Goal: Information Seeking & Learning: Learn about a topic

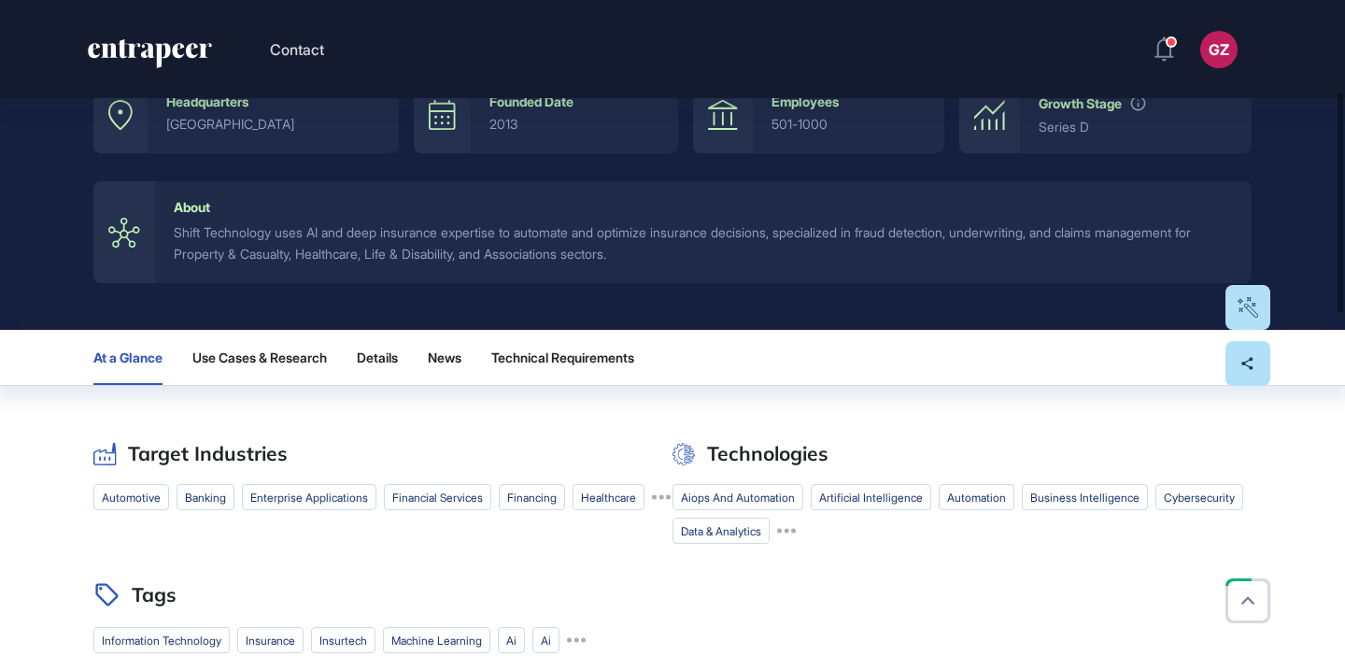
scroll to position [282, 0]
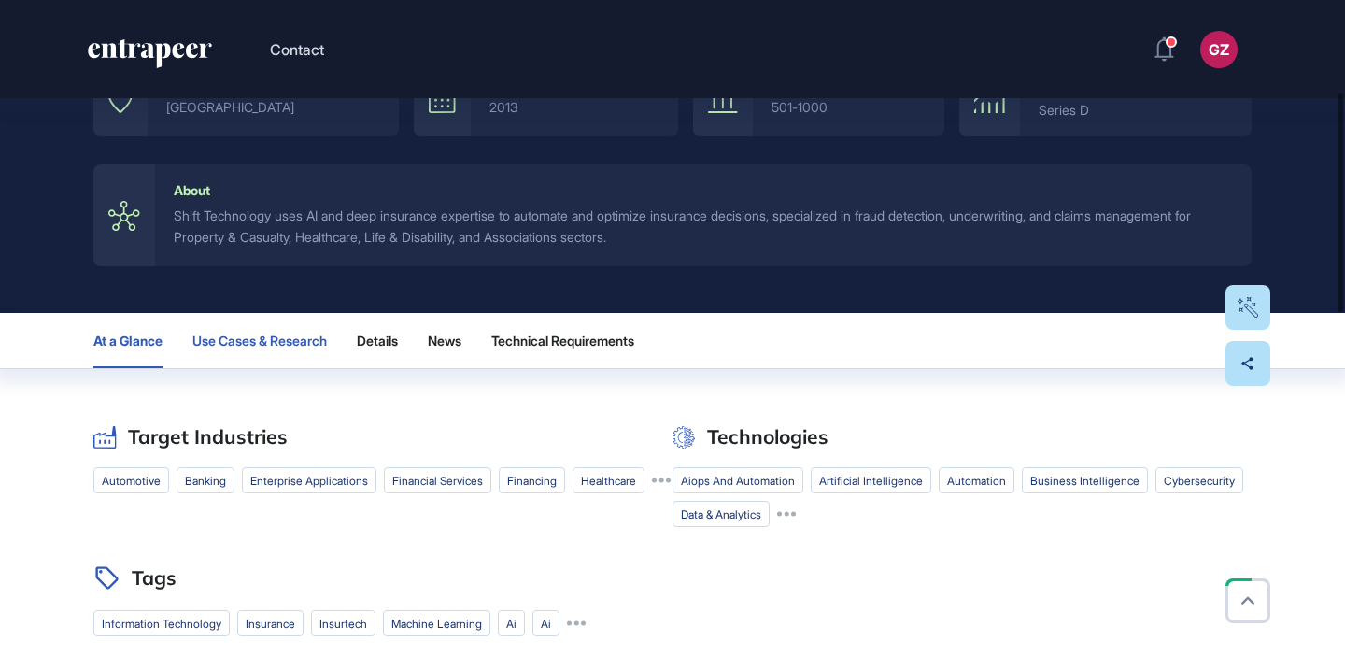
click at [327, 360] on button "Use Cases & Research" at bounding box center [259, 340] width 134 height 55
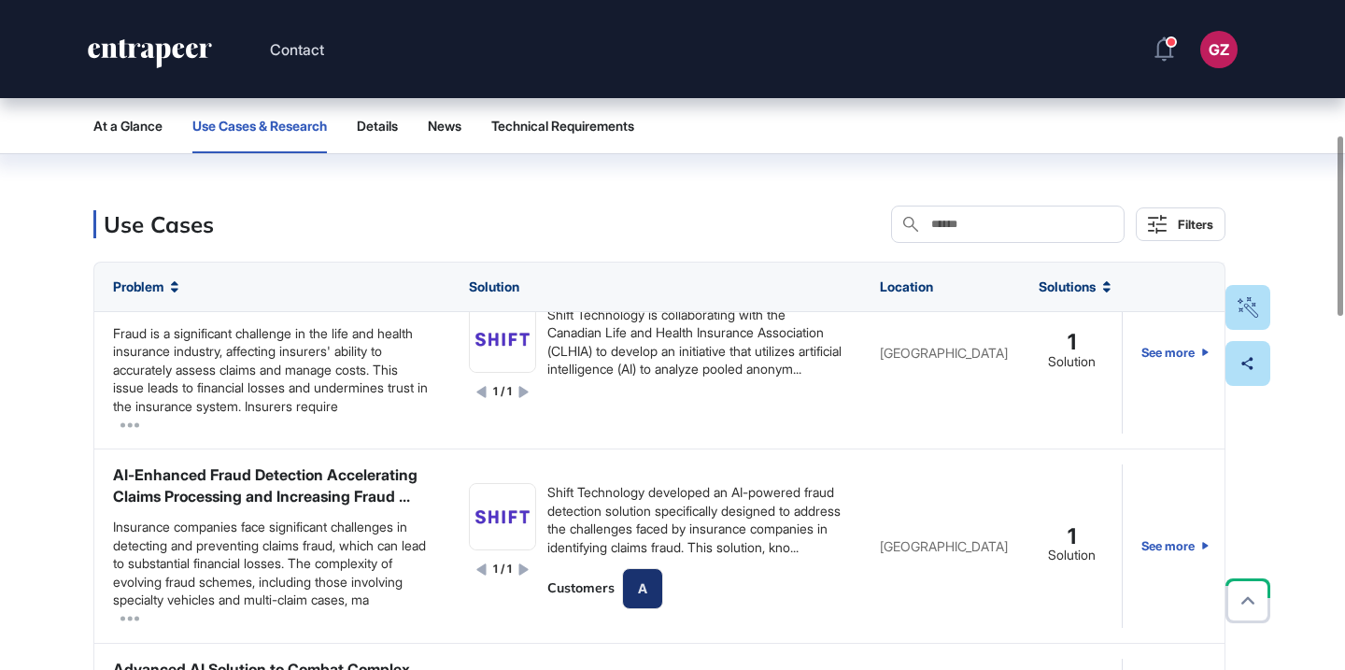
scroll to position [1539, 0]
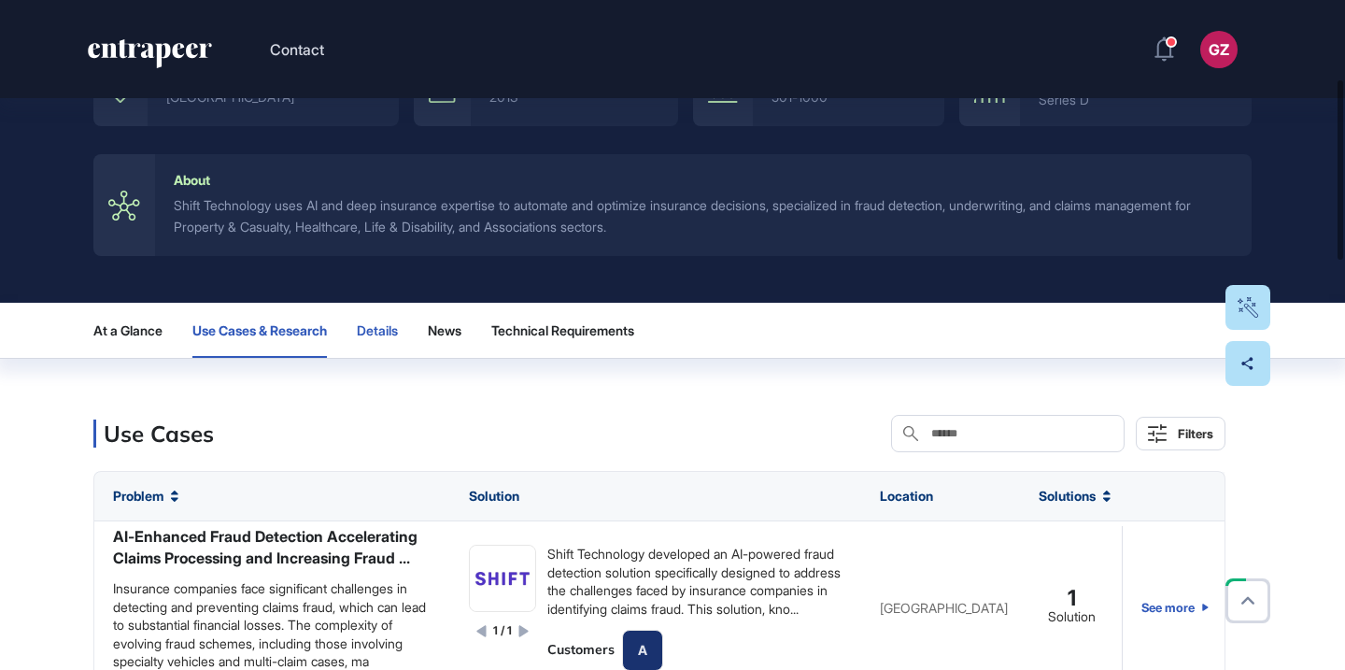
click at [398, 337] on span "Details" at bounding box center [377, 330] width 41 height 15
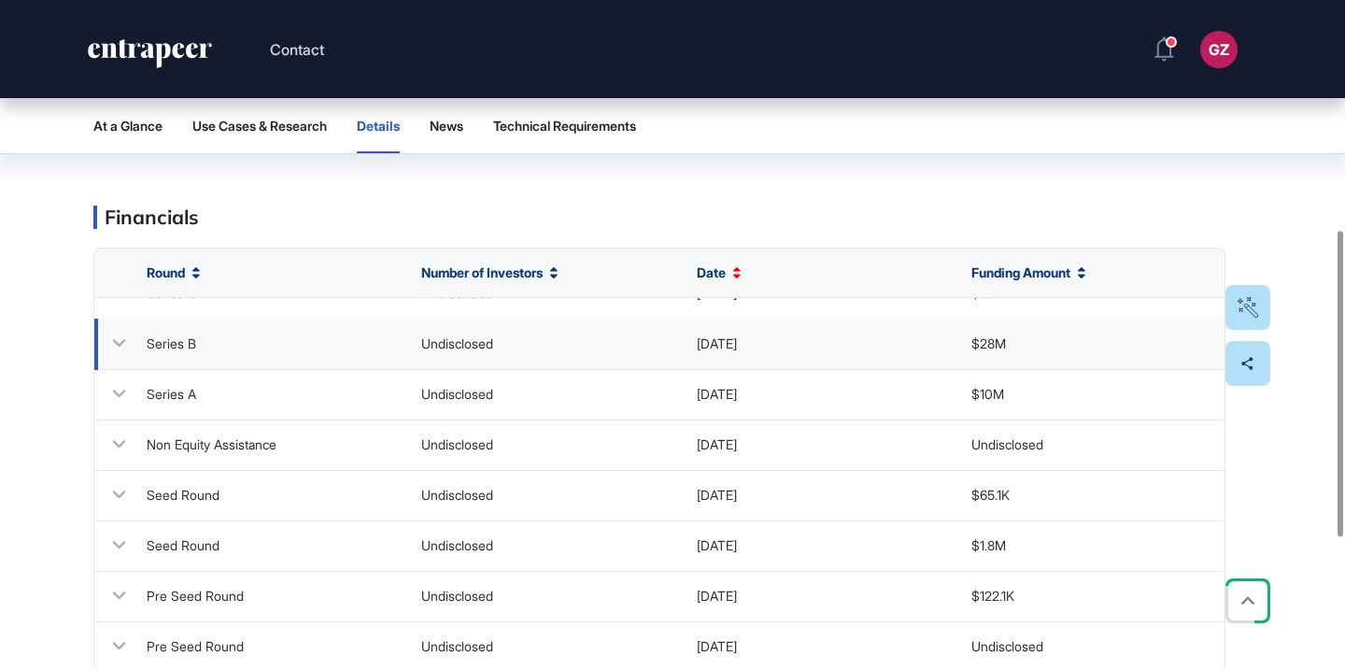
scroll to position [0, 0]
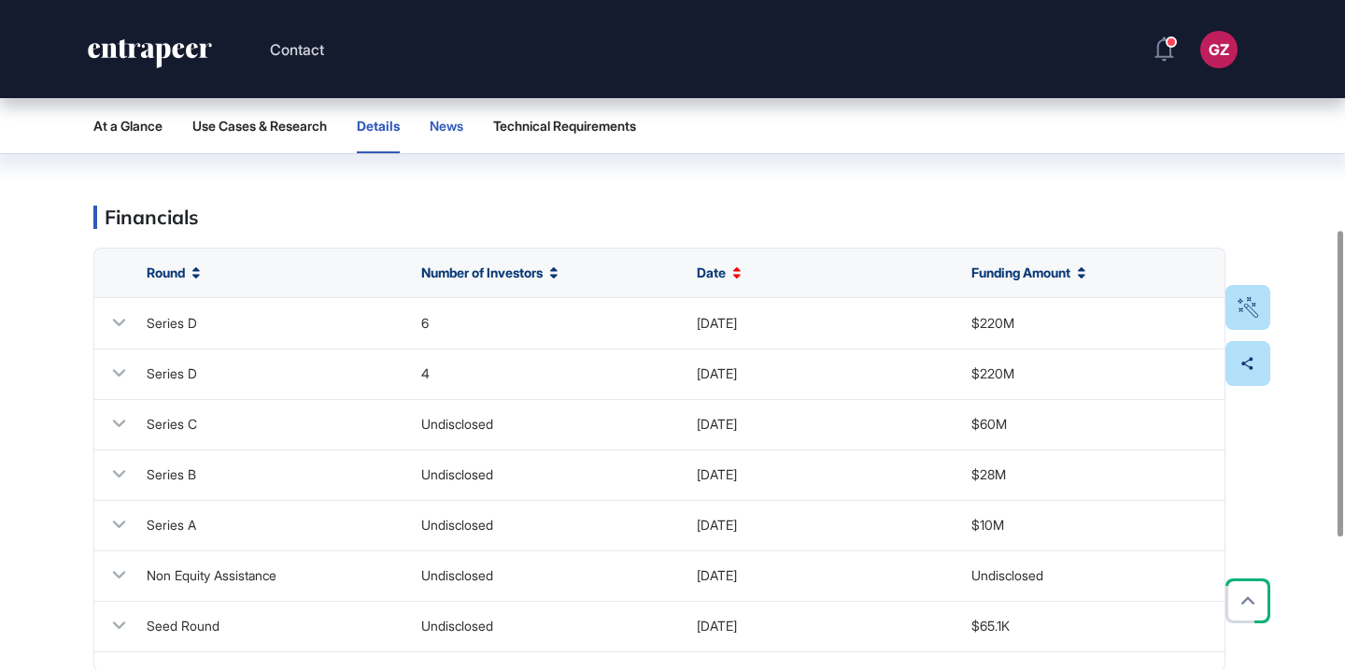
click at [463, 125] on span "News" at bounding box center [447, 126] width 34 height 15
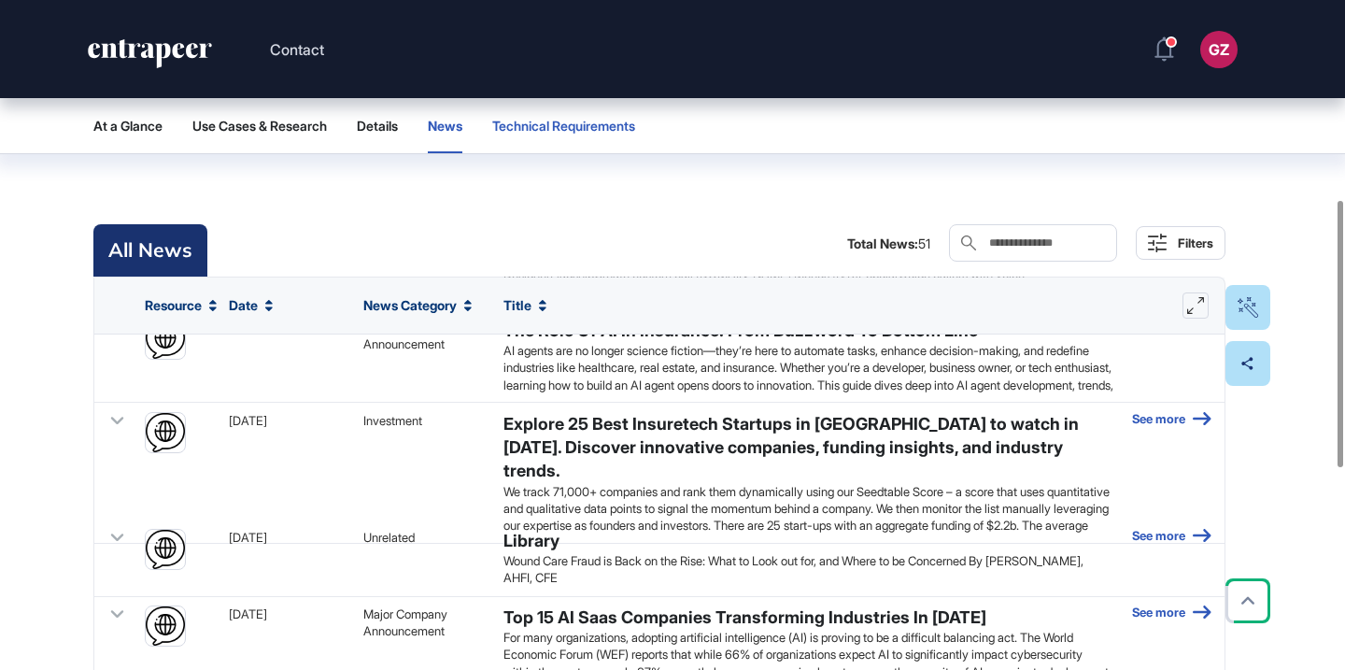
scroll to position [1148, 0]
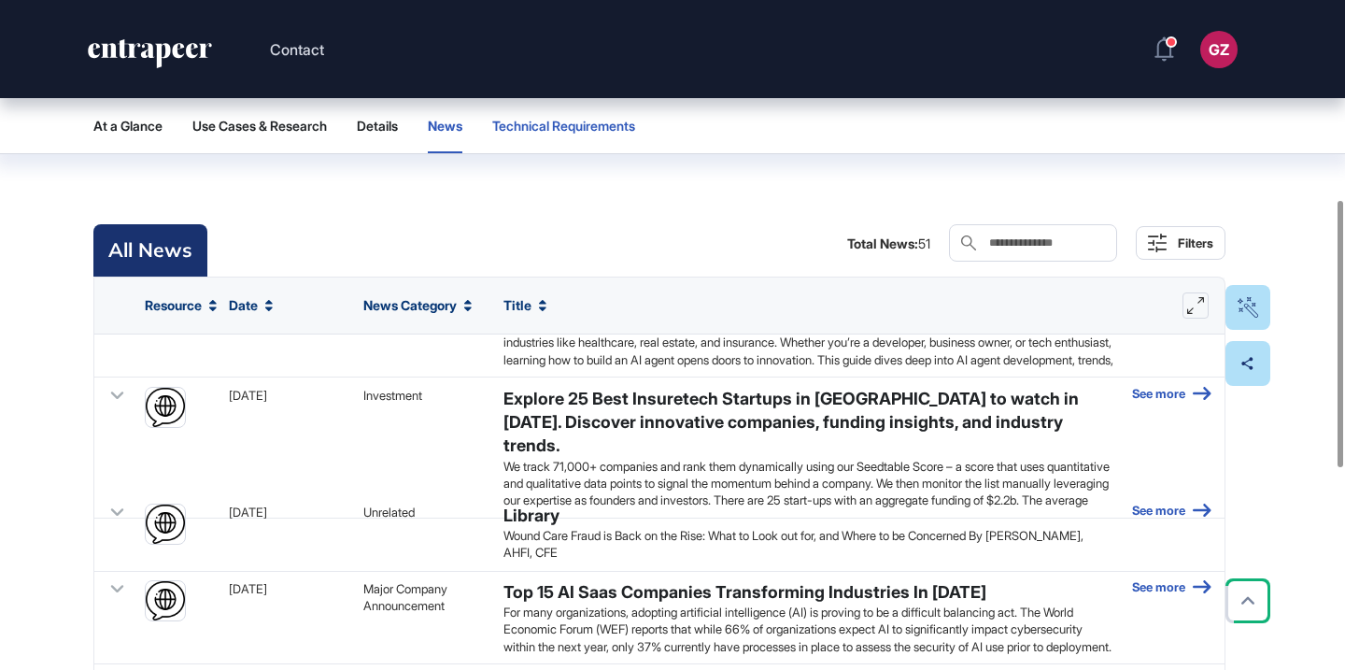
click at [627, 122] on span "Technical Requirements" at bounding box center [563, 126] width 143 height 15
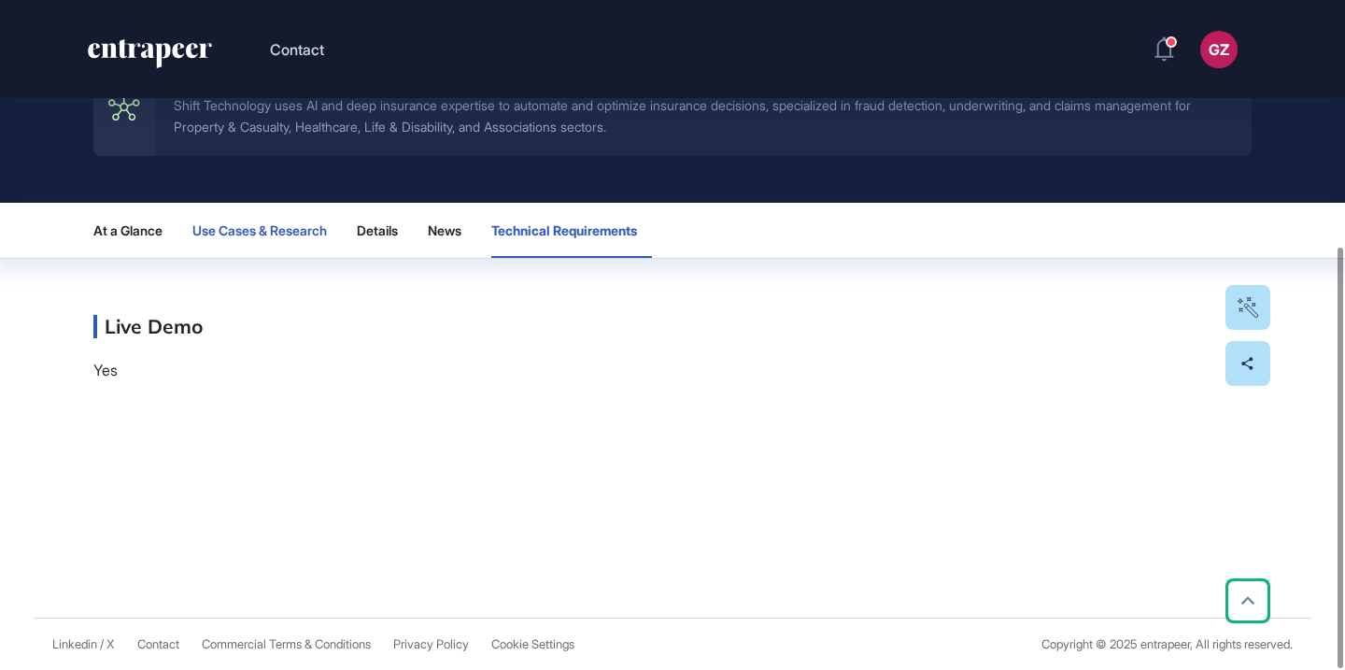
click at [241, 234] on span "Use Cases & Research" at bounding box center [259, 230] width 134 height 15
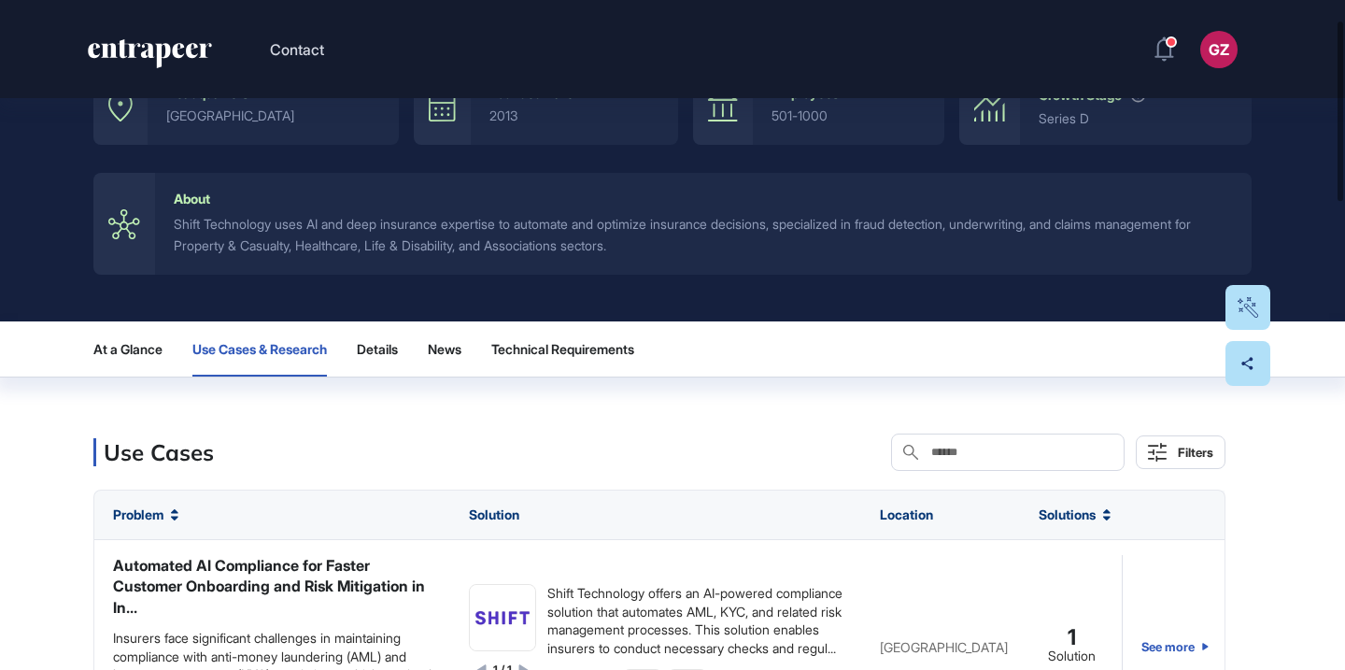
scroll to position [0, 0]
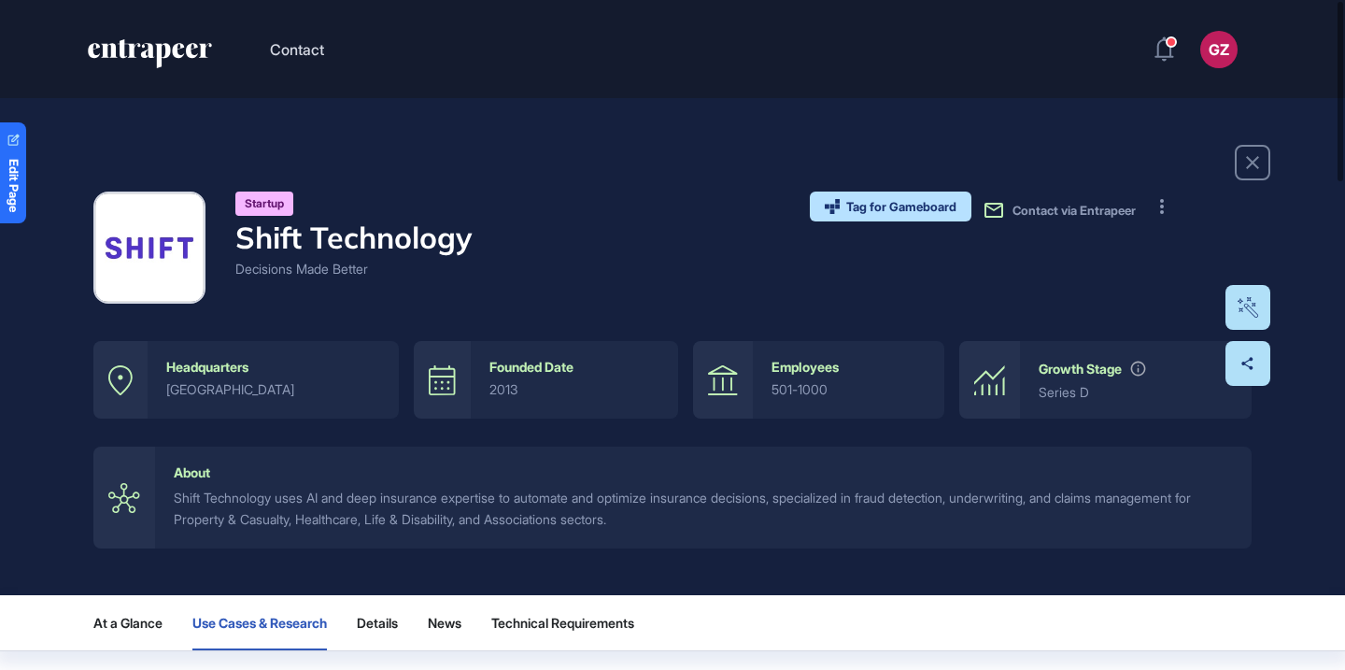
click at [427, 247] on h4 "Shift Technology" at bounding box center [353, 236] width 236 height 35
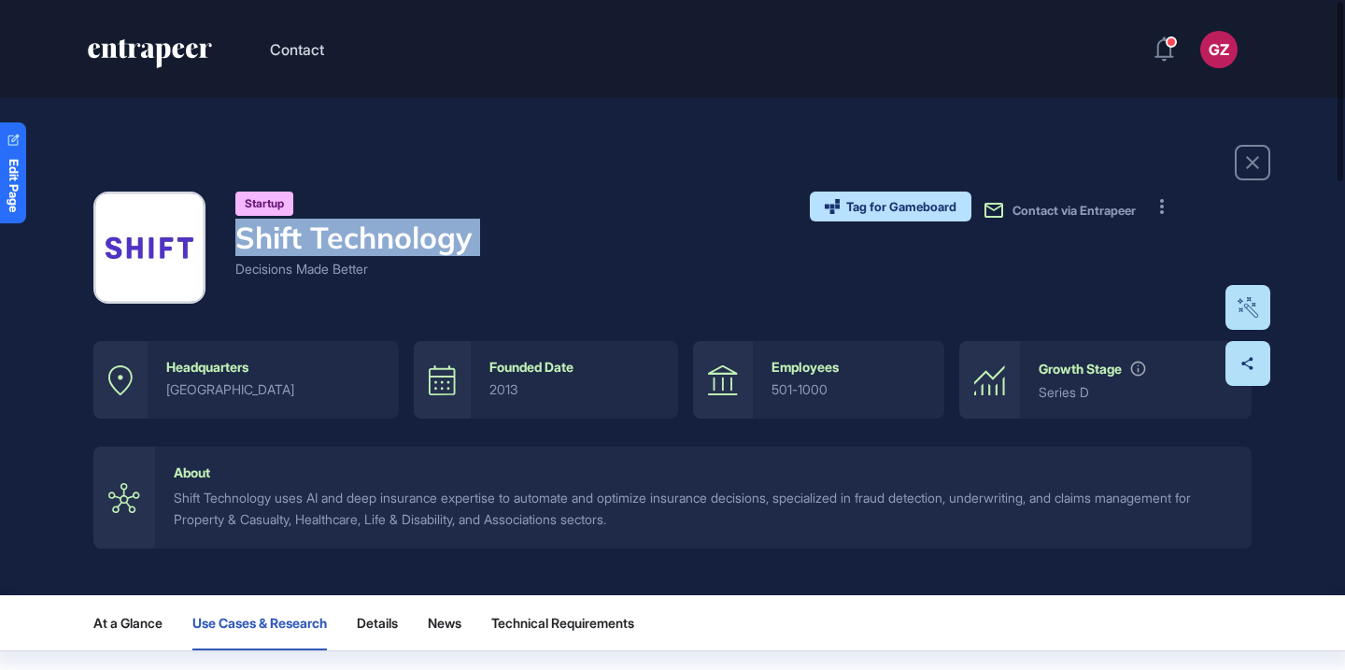
click at [427, 247] on h4 "Shift Technology" at bounding box center [353, 236] width 236 height 35
copy h4 "Shift Technology"
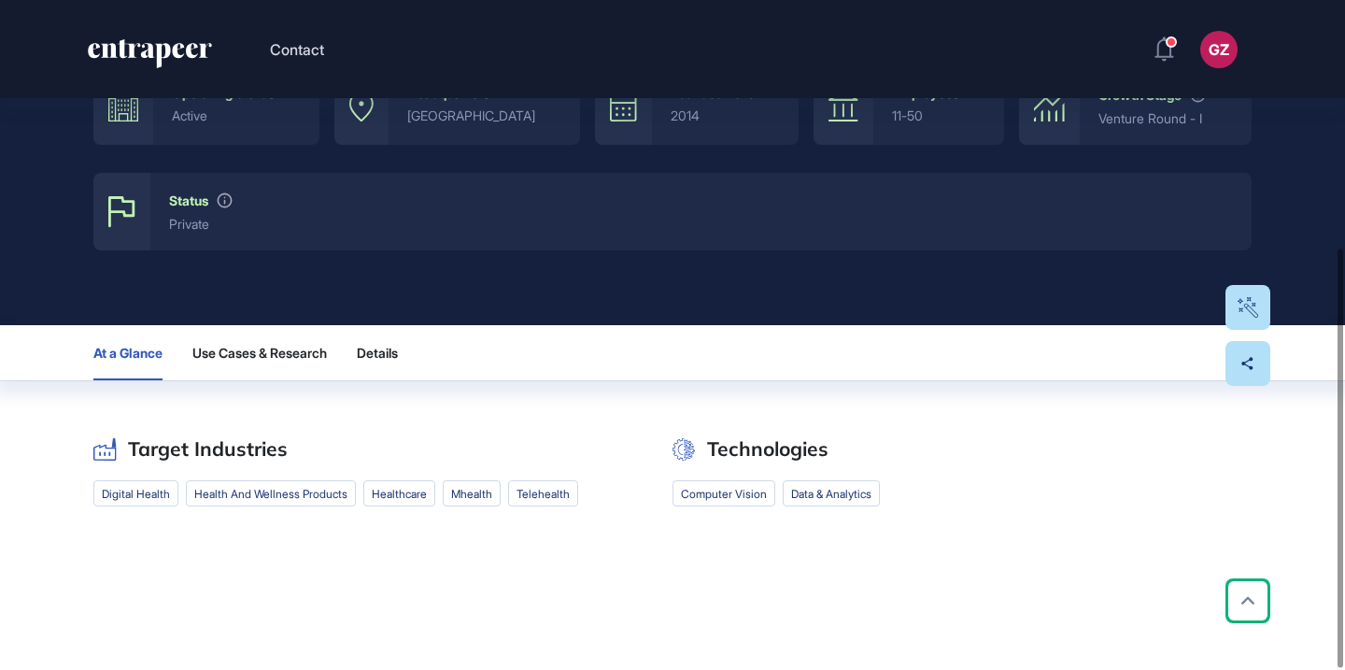
scroll to position [396, 0]
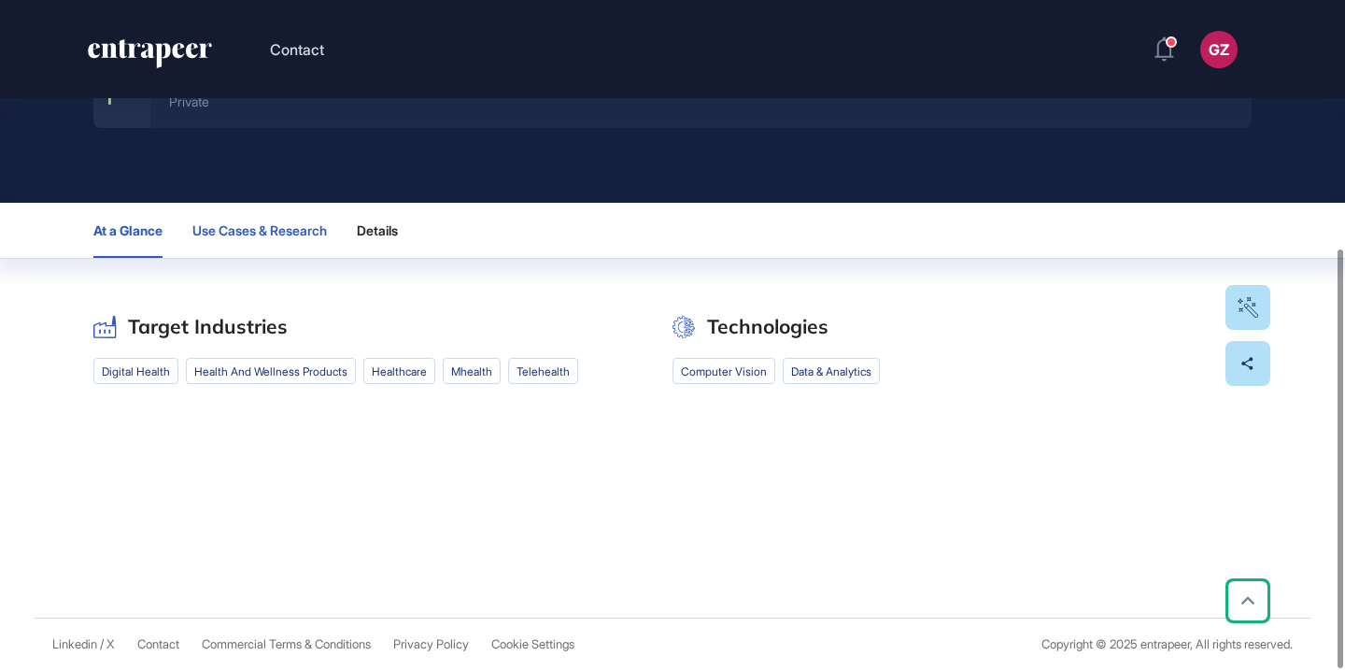
click at [239, 236] on span "Use Cases & Research" at bounding box center [259, 230] width 134 height 15
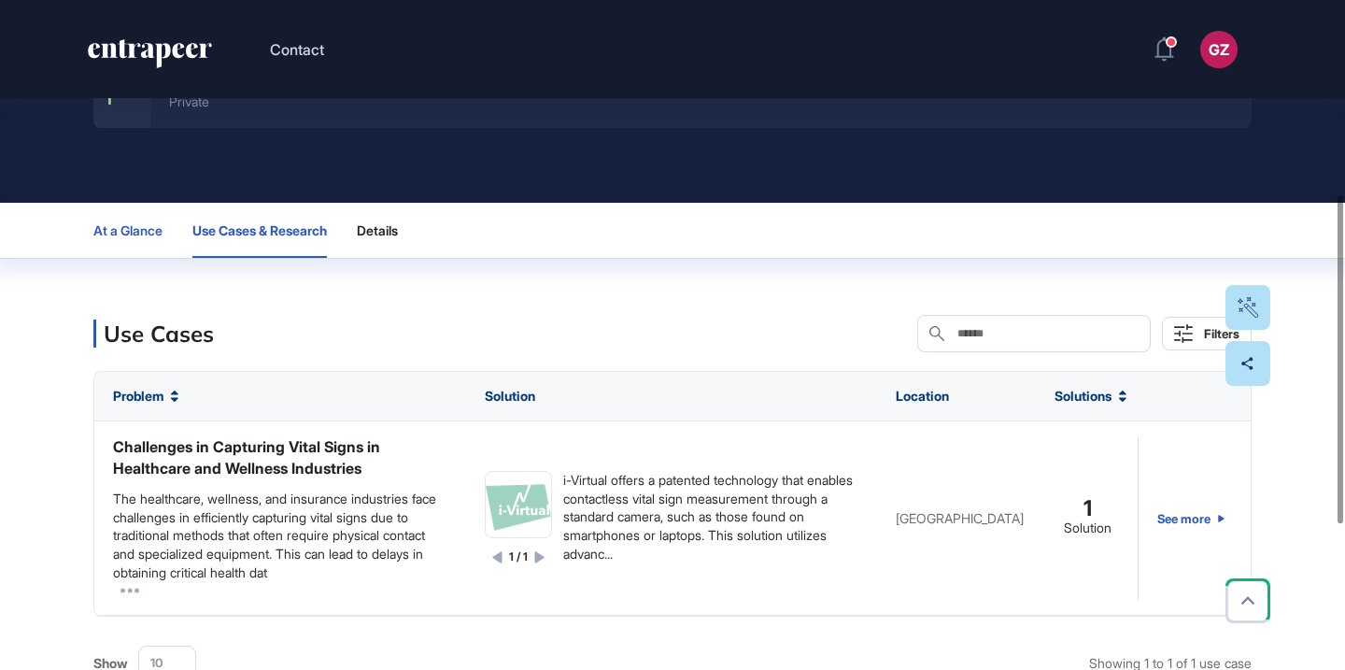
click at [117, 219] on button "At a Glance" at bounding box center [127, 230] width 69 height 55
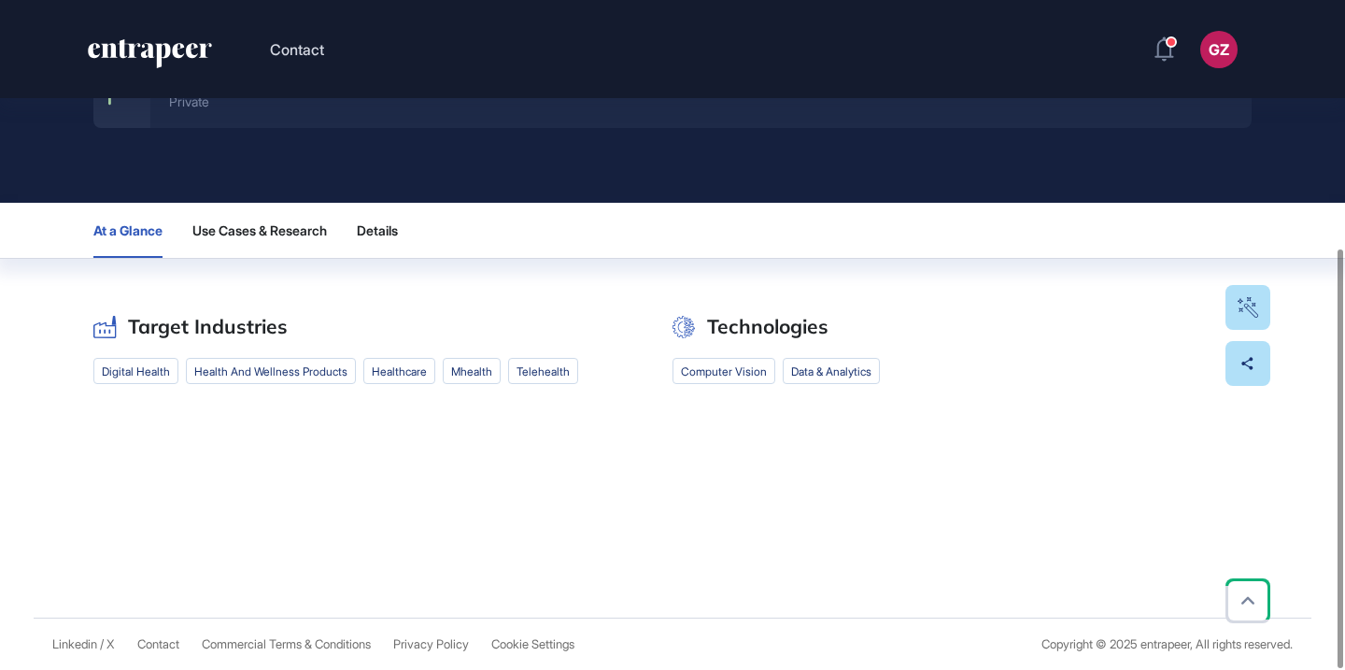
click at [193, 250] on div "At a Glance Use Cases & Research Details" at bounding box center [672, 230] width 1158 height 55
click at [213, 250] on button "Use Cases & Research" at bounding box center [259, 230] width 134 height 55
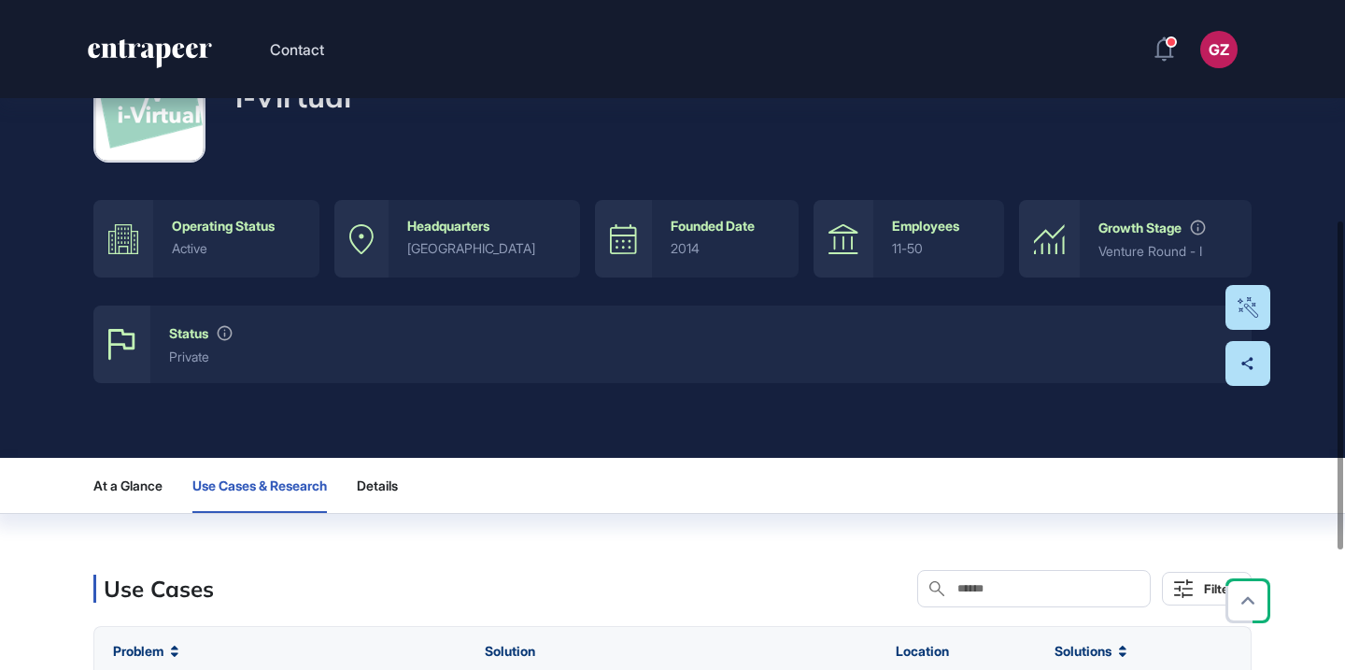
scroll to position [53, 0]
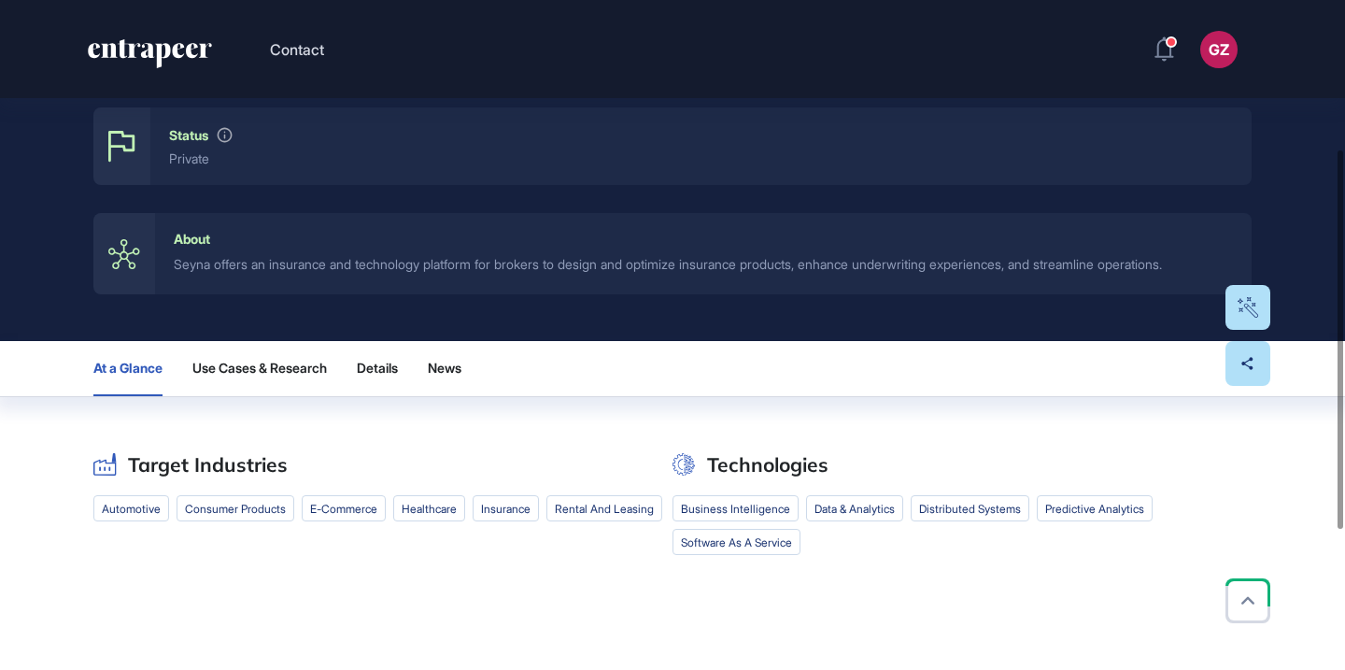
scroll to position [374, 0]
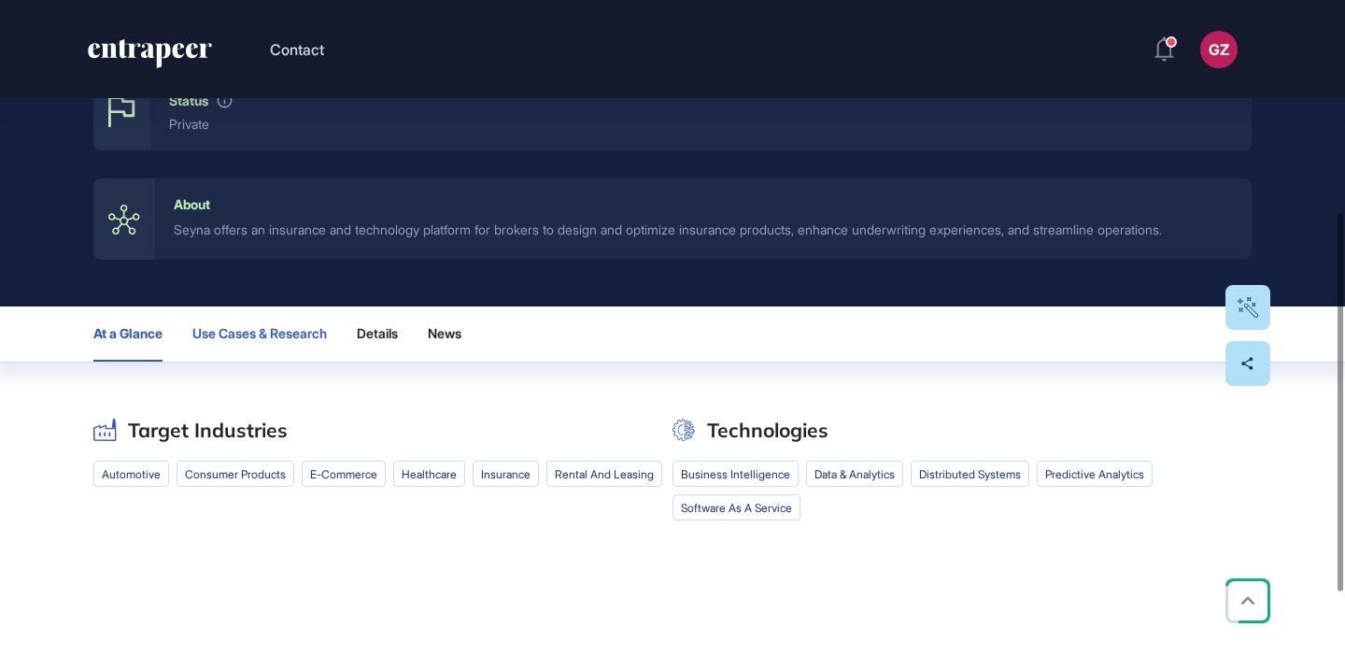
click at [297, 341] on span "Use Cases & Research" at bounding box center [259, 333] width 134 height 15
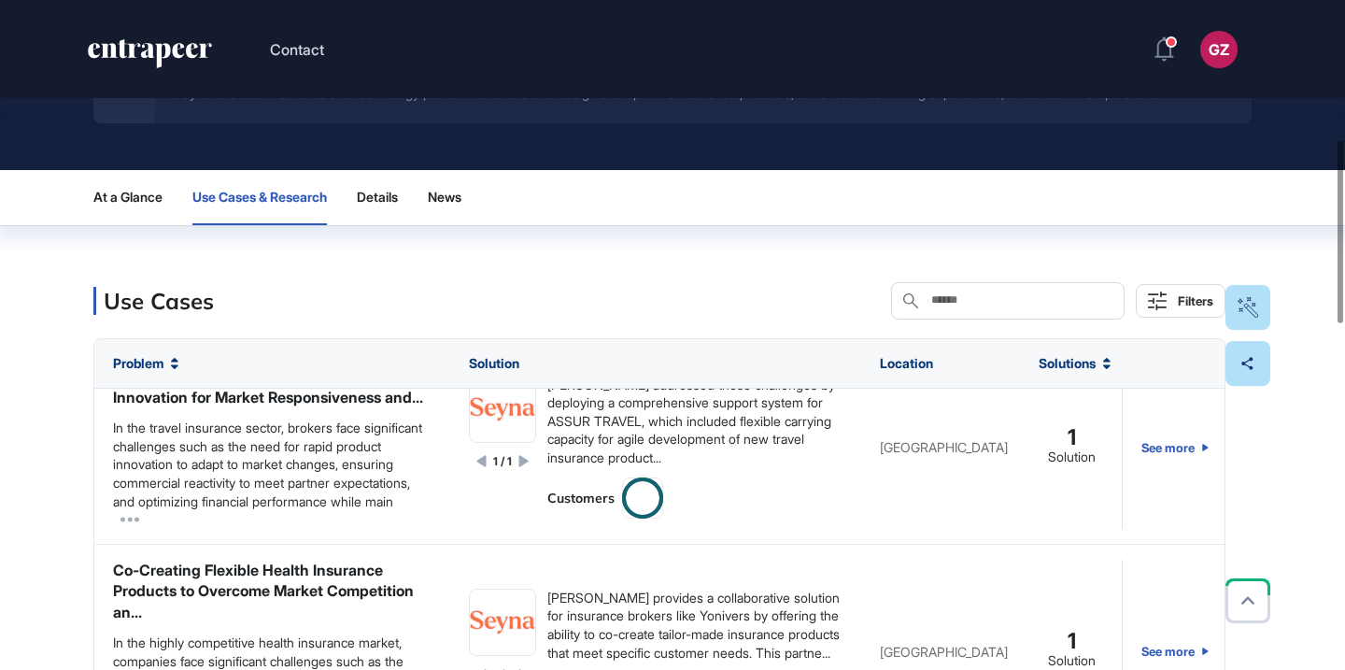
scroll to position [727, 0]
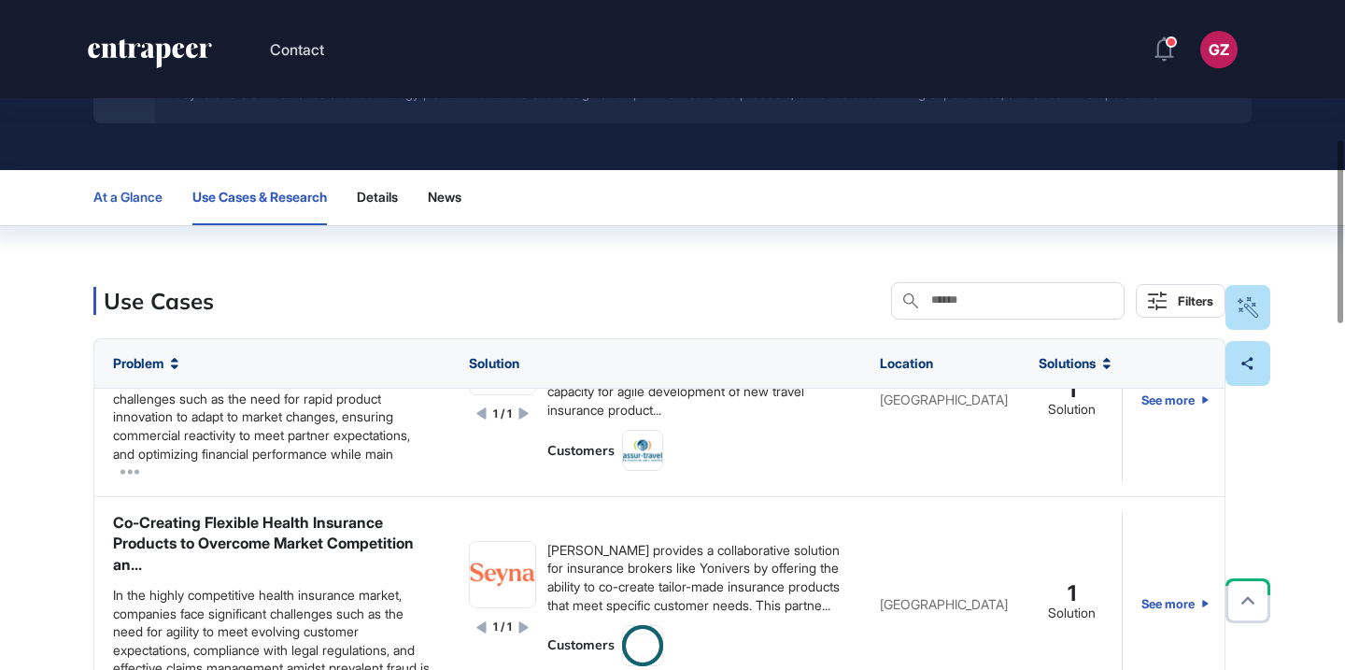
click at [147, 196] on span "At a Glance" at bounding box center [127, 197] width 69 height 15
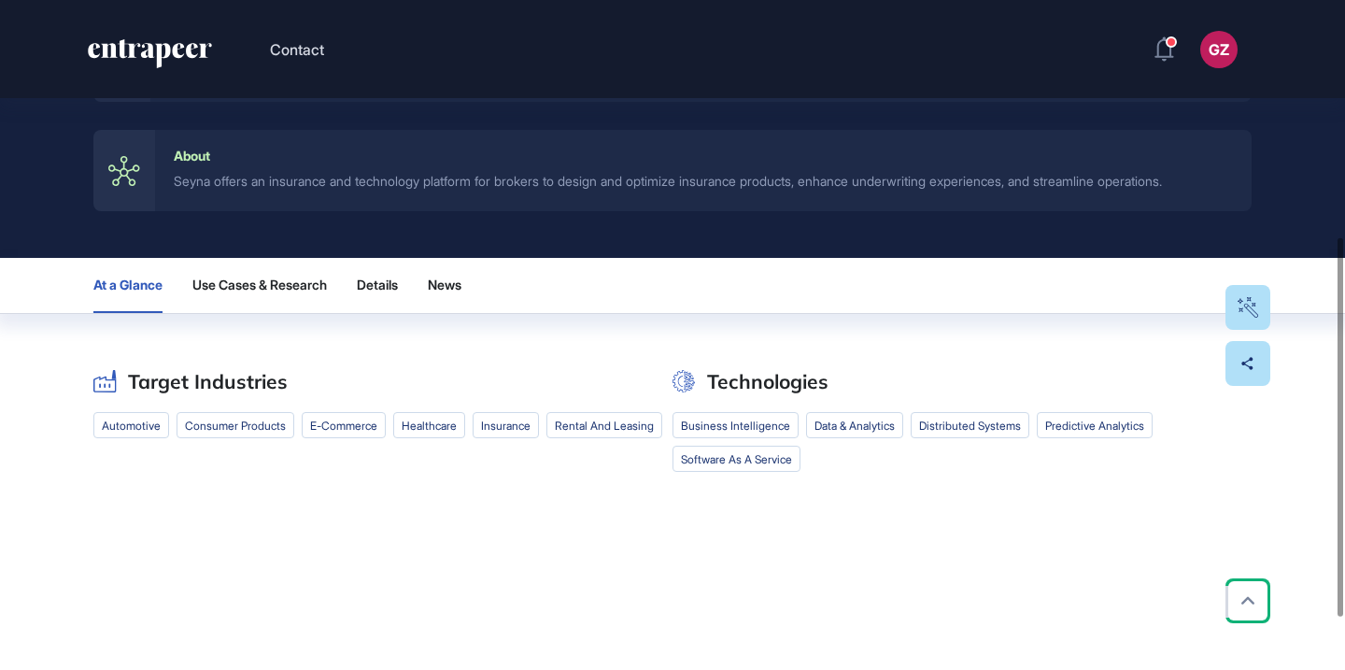
scroll to position [395, 0]
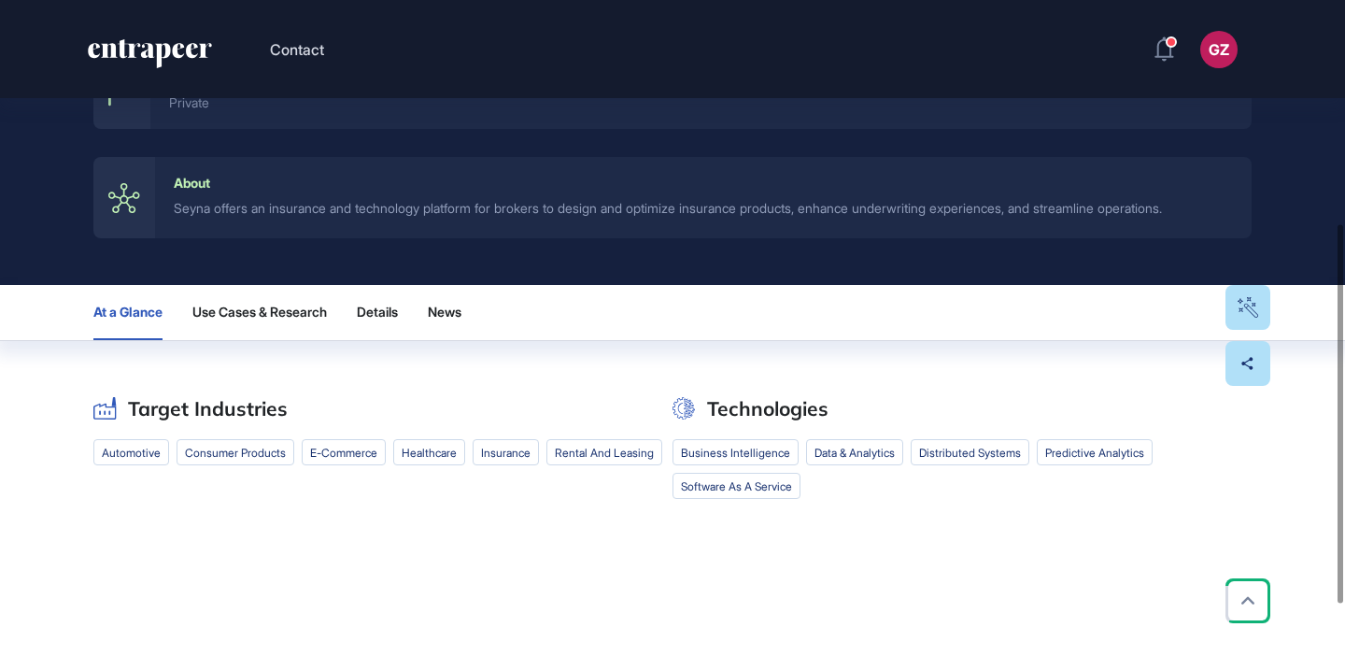
click at [259, 313] on span "Use Cases & Research" at bounding box center [259, 311] width 134 height 15
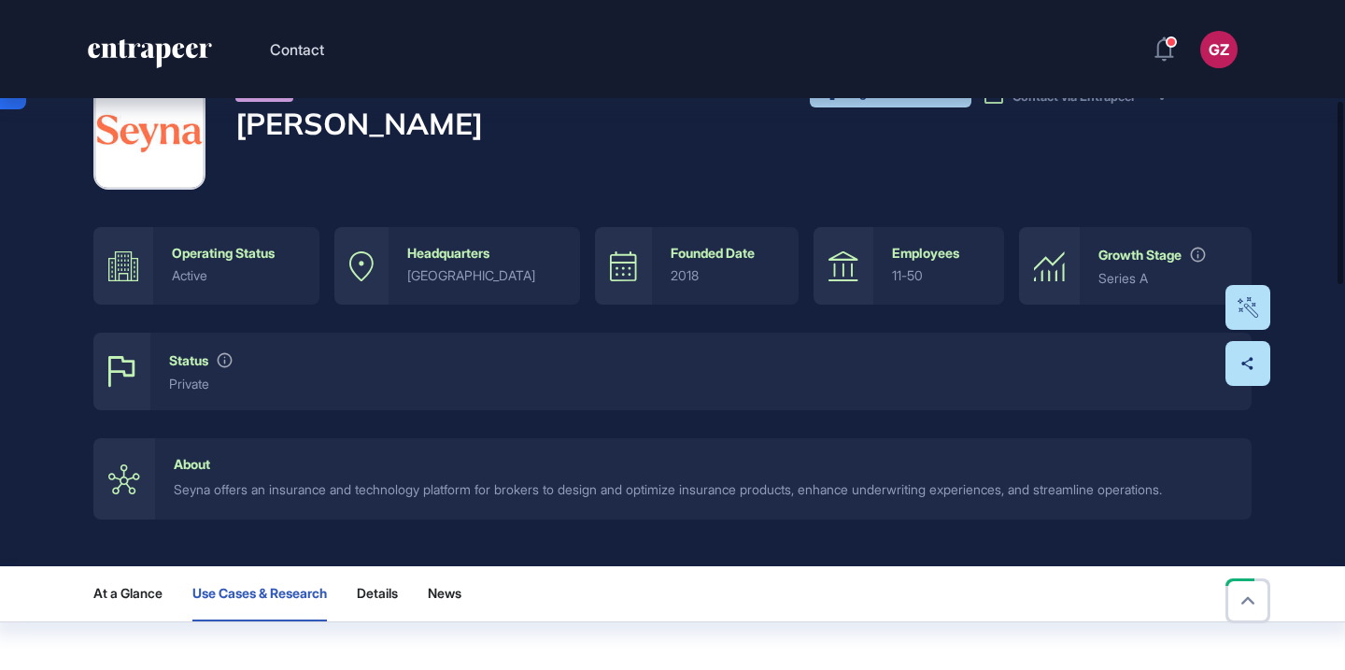
scroll to position [0, 0]
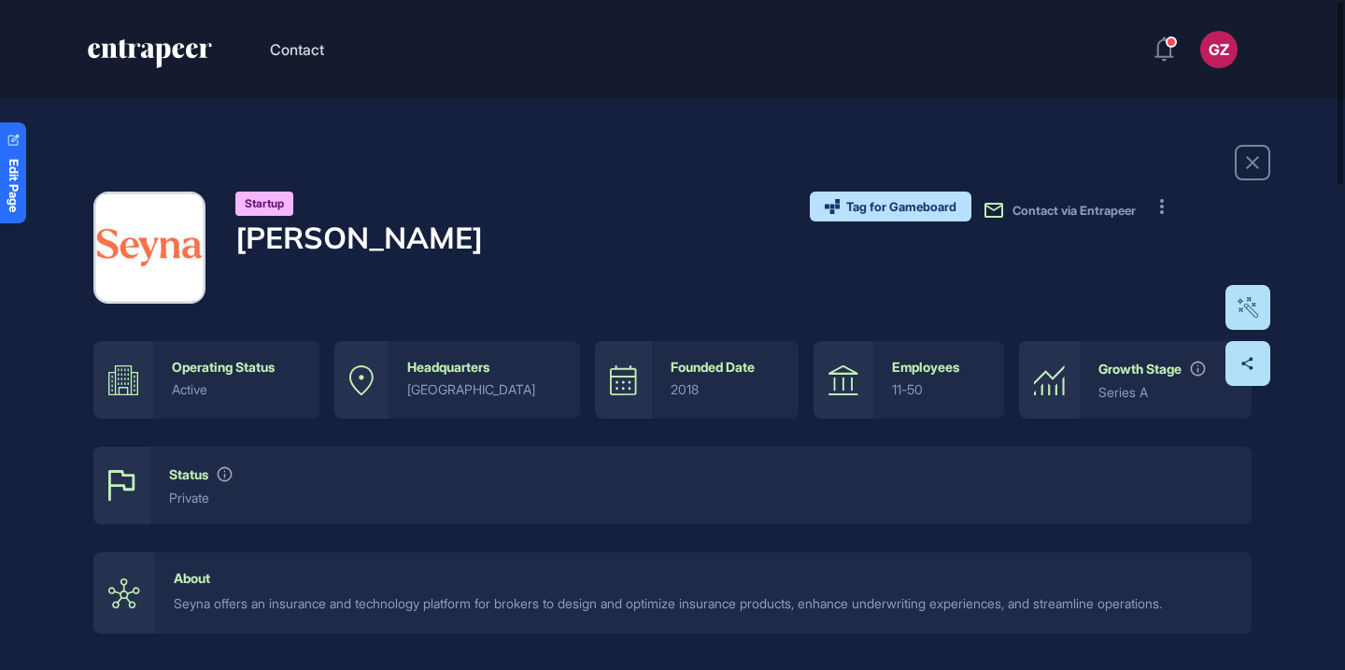
click at [299, 247] on h4 "Seyna" at bounding box center [358, 236] width 247 height 35
copy h4 "Seyna"
drag, startPoint x: 303, startPoint y: 236, endPoint x: 1096, endPoint y: 5, distance: 826.9
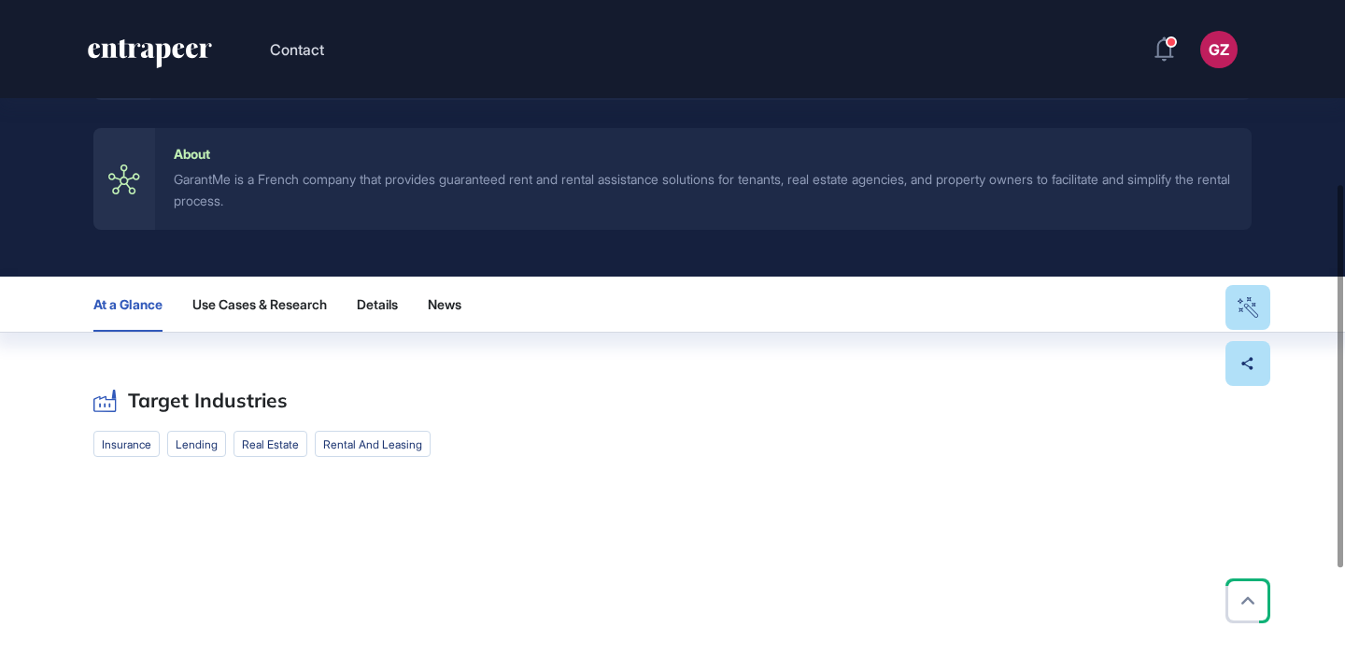
scroll to position [453, 0]
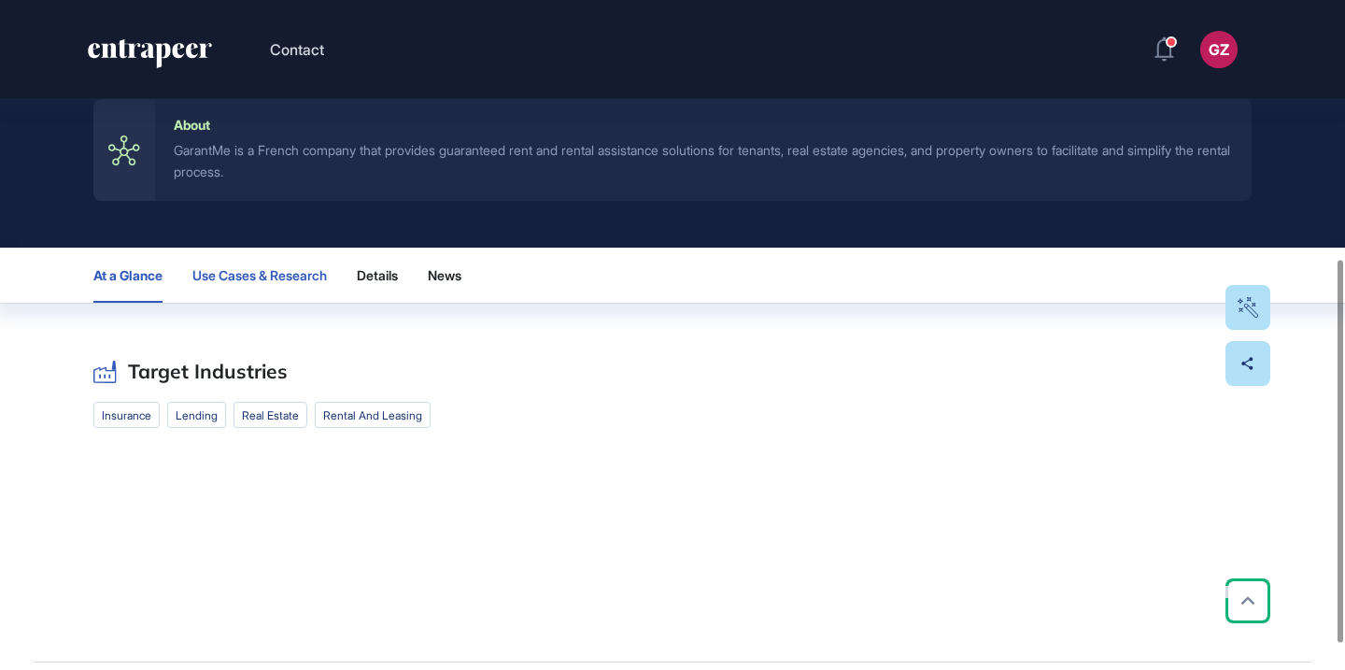
click at [283, 266] on button "Use Cases & Research" at bounding box center [259, 274] width 134 height 55
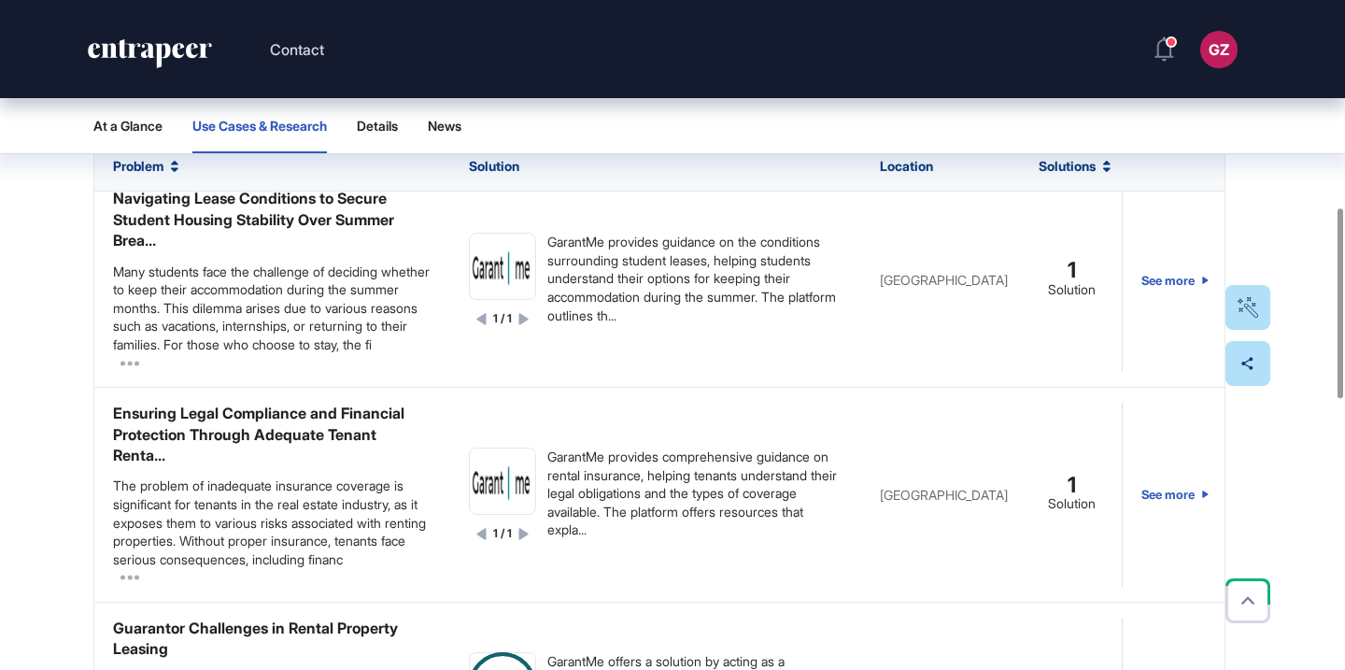
scroll to position [0, 0]
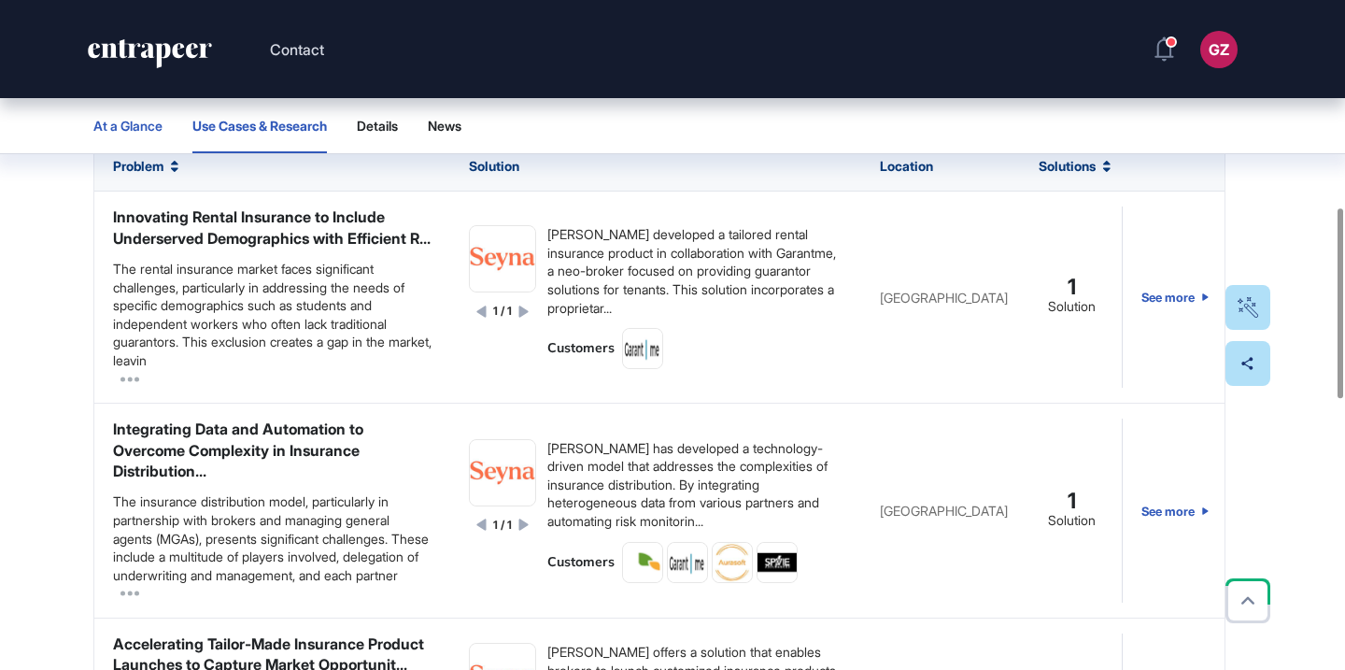
click at [138, 122] on span "At a Glance" at bounding box center [127, 126] width 69 height 15
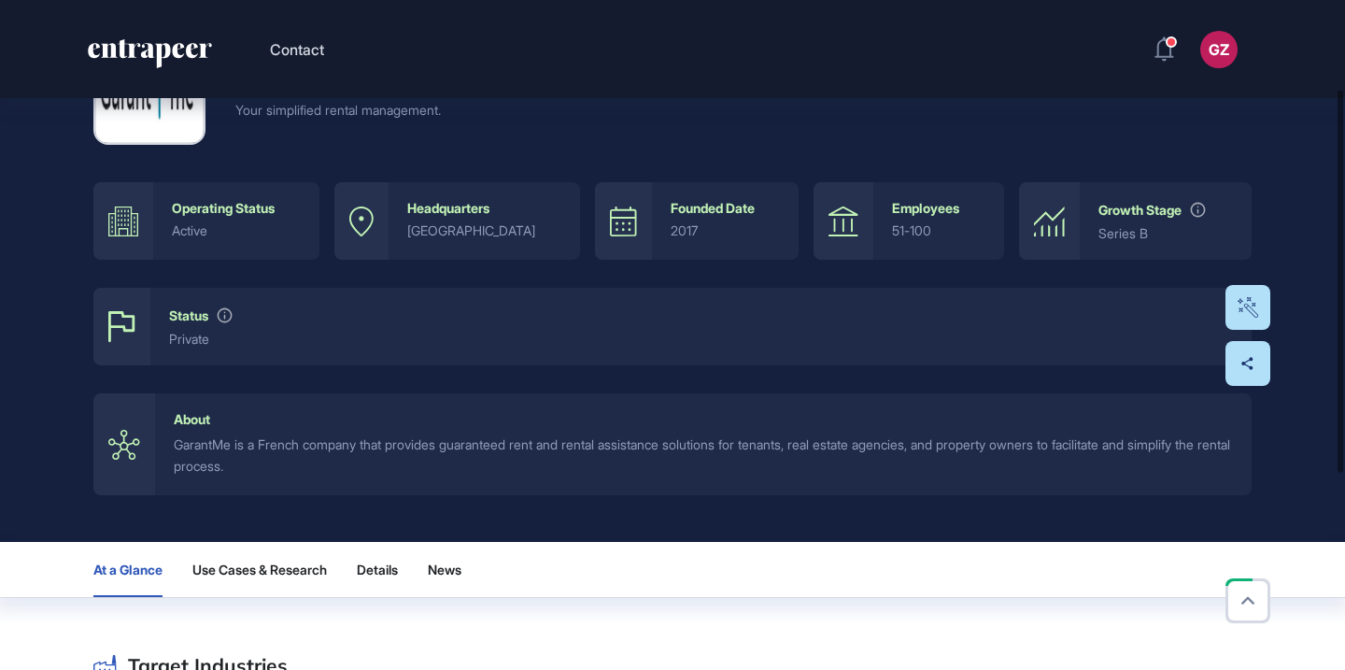
scroll to position [168, 0]
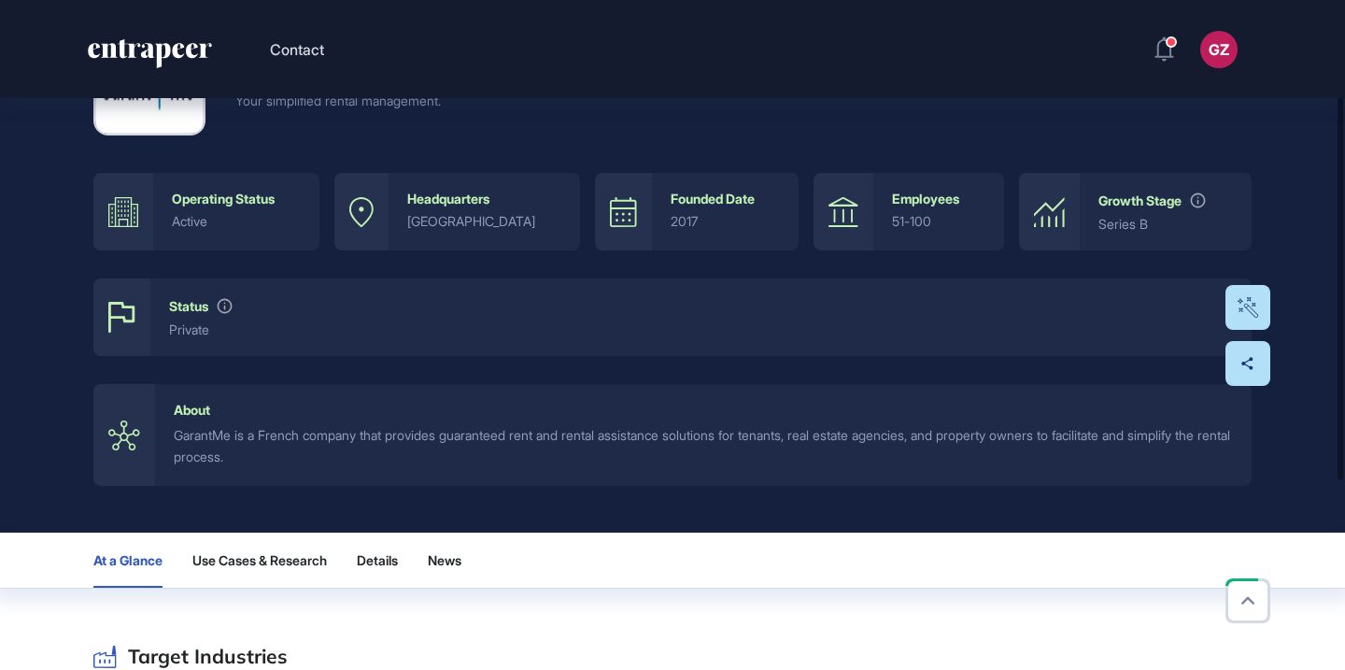
click at [430, 439] on div "GarantMe is a French company that provides guaranteed rent and rental assistanc…" at bounding box center [703, 446] width 1059 height 42
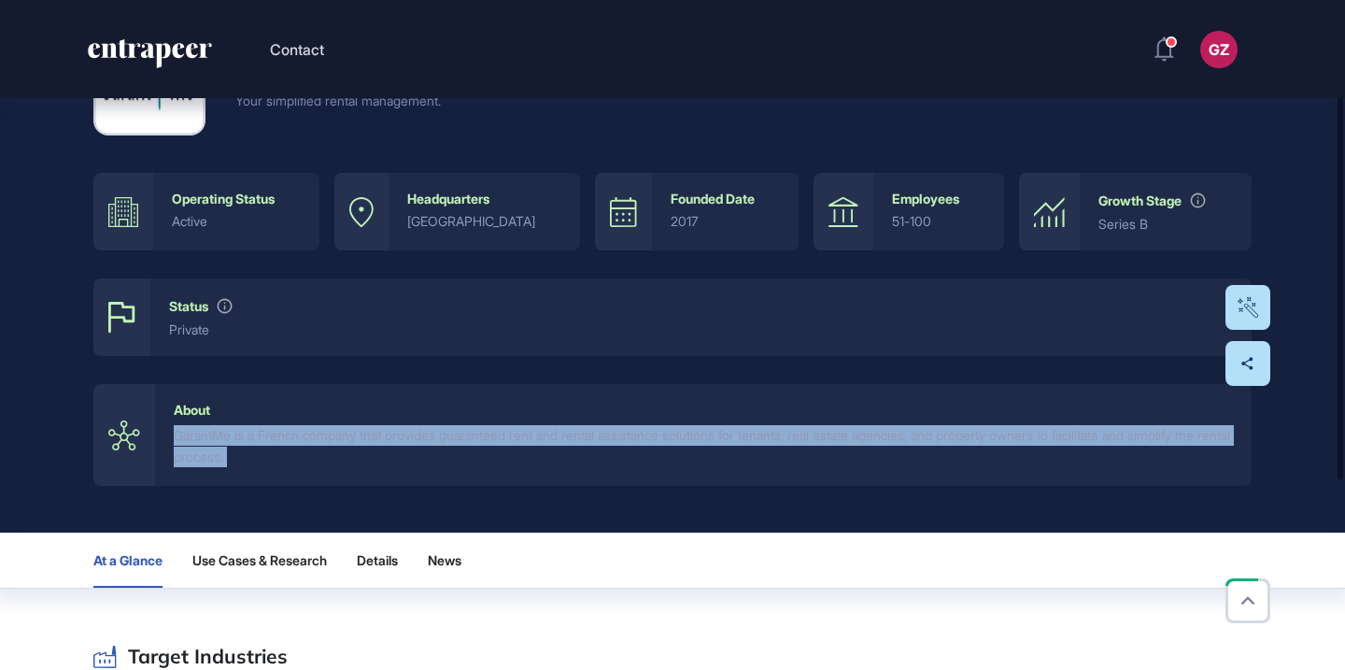
click at [430, 439] on div "GarantMe is a French company that provides guaranteed rent and rental assistanc…" at bounding box center [703, 446] width 1059 height 42
click at [417, 402] on div at bounding box center [417, 402] width 0 height 0
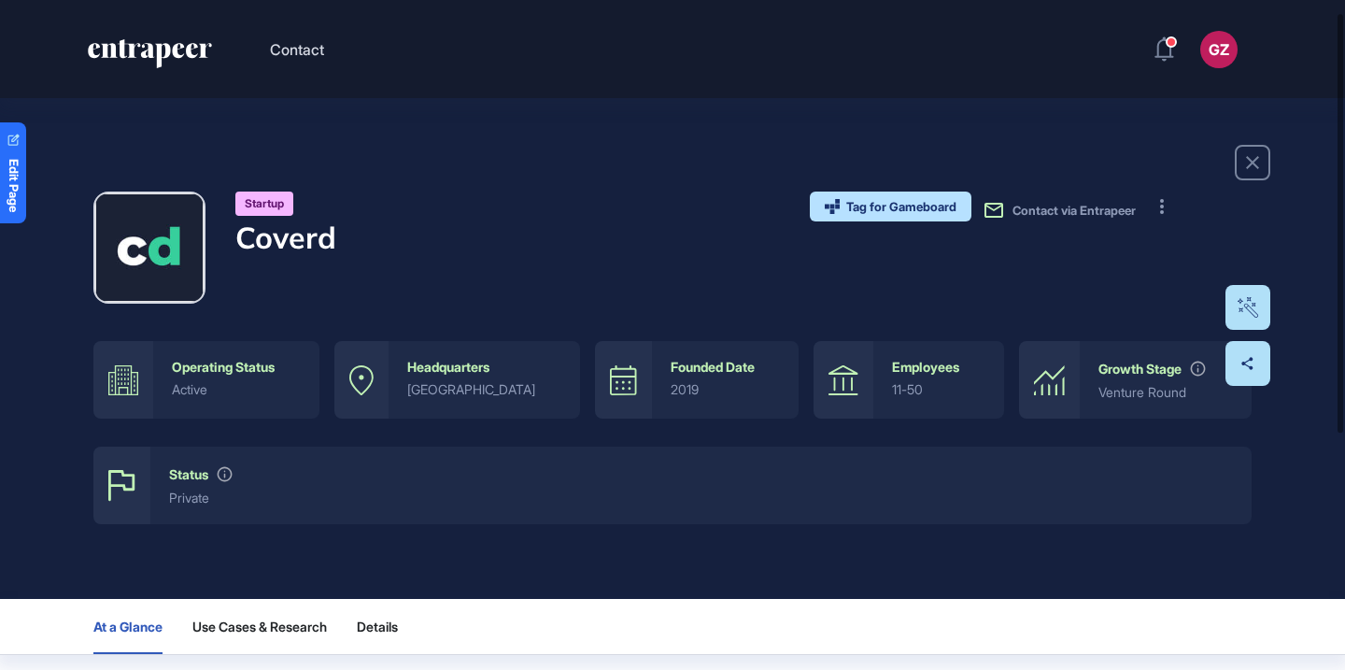
scroll to position [326, 0]
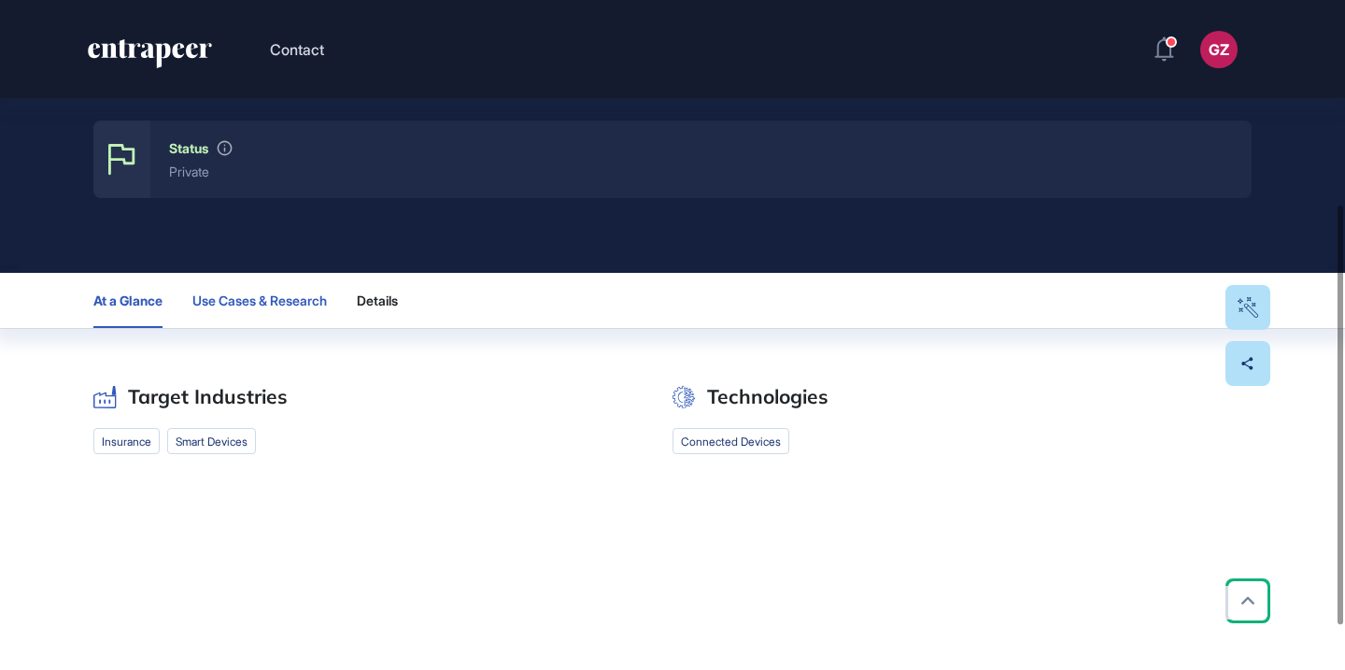
click at [247, 310] on button "Use Cases & Research" at bounding box center [259, 300] width 134 height 55
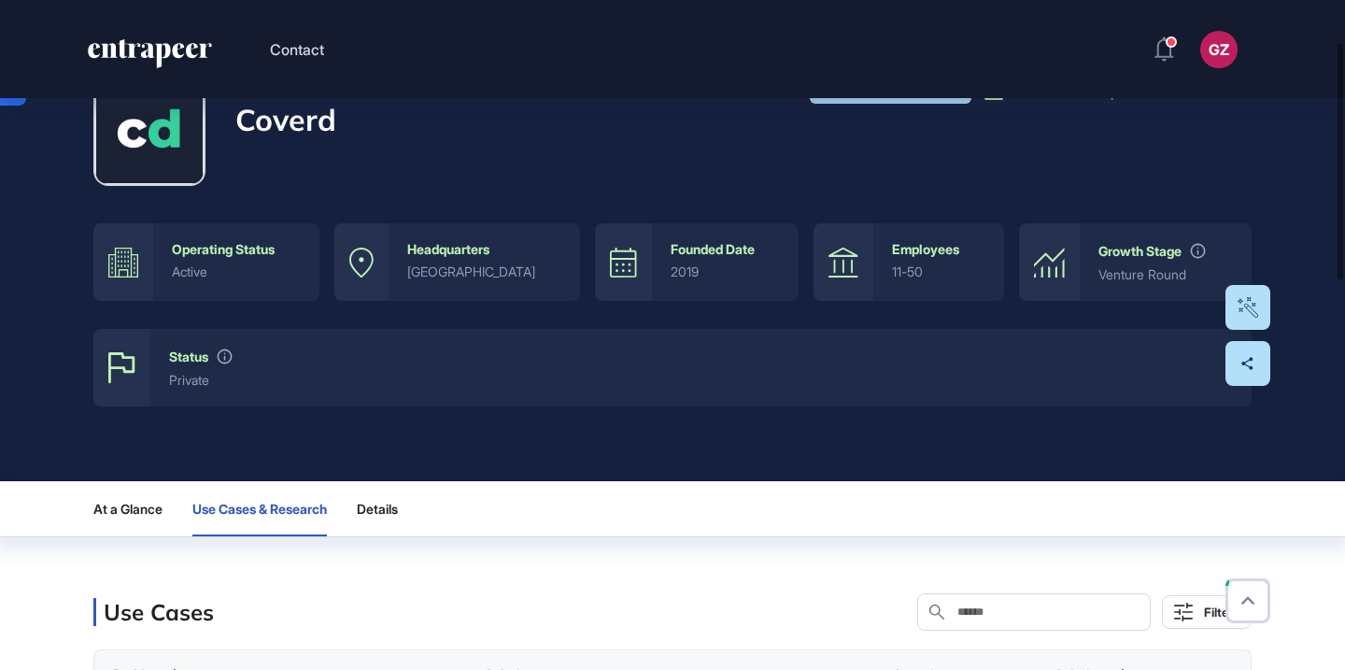
scroll to position [0, 0]
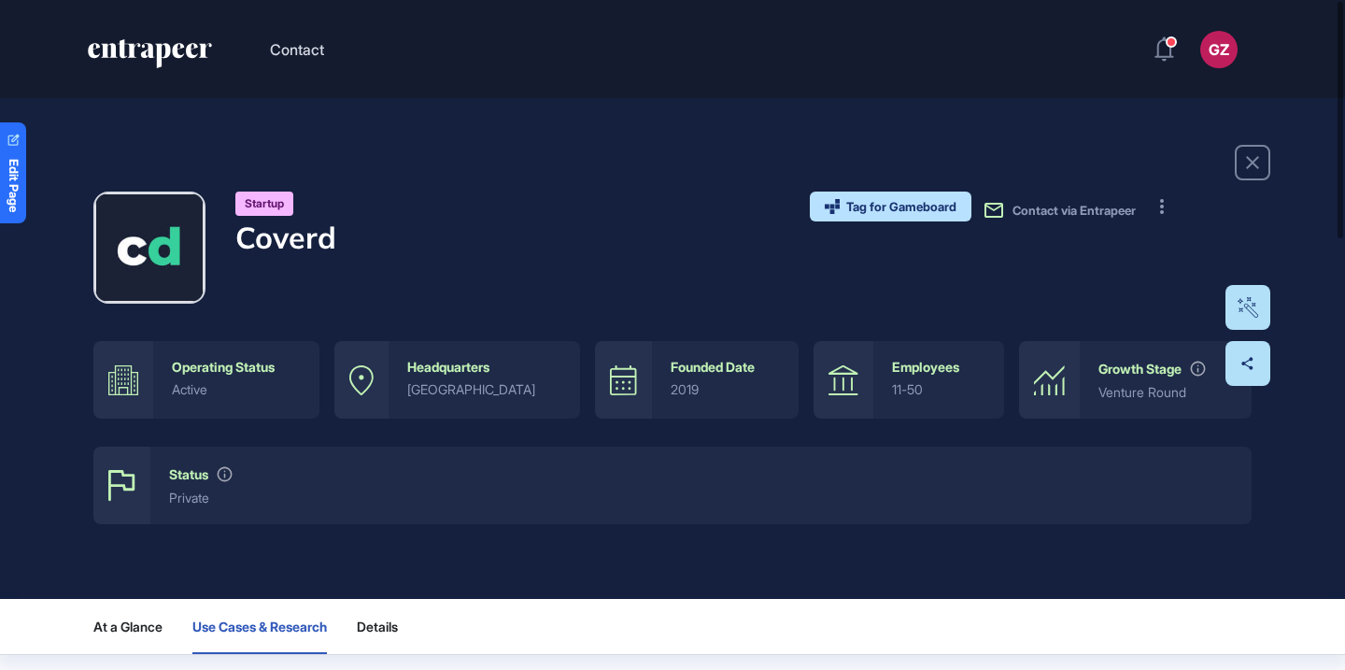
click at [328, 238] on h4 "Coverd" at bounding box center [285, 236] width 101 height 35
drag, startPoint x: 356, startPoint y: 243, endPoint x: 241, endPoint y: 242, distance: 114.9
click at [240, 242] on div "Startup Coverd Tag for Gameboard Build Partner Invest Acquire Contact via Entra…" at bounding box center [672, 247] width 1158 height 112
copy div "Coverd"
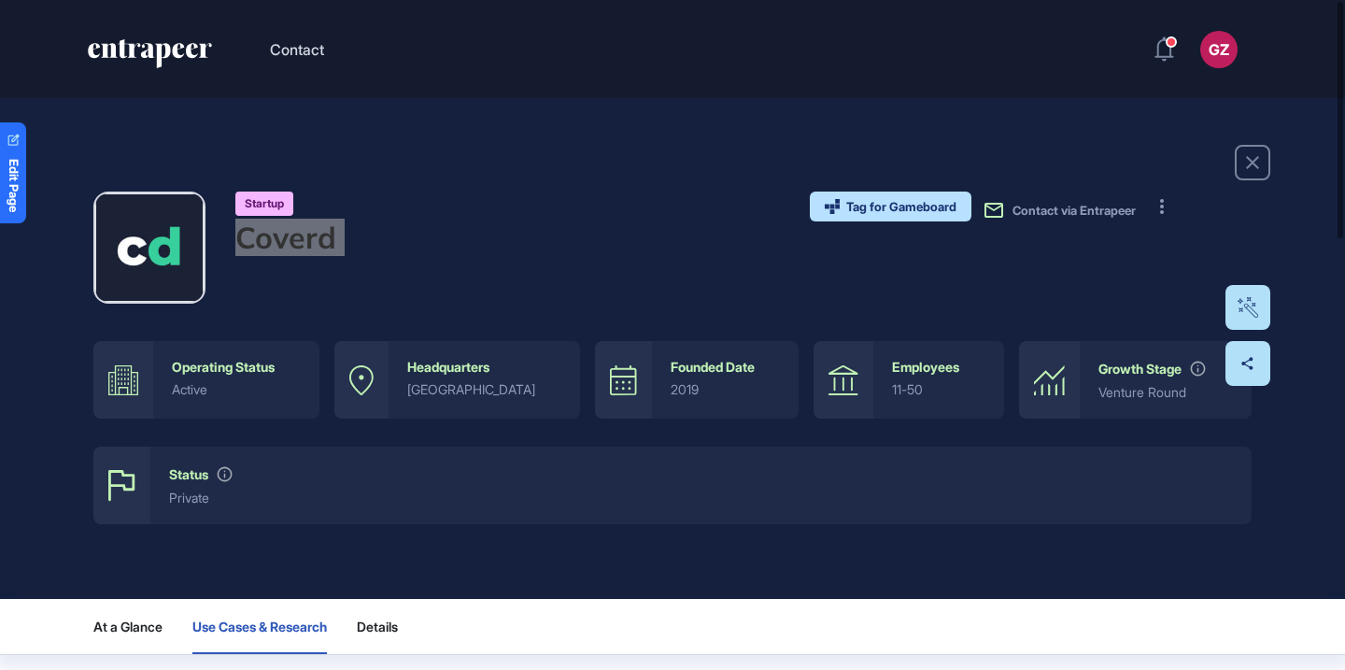
drag, startPoint x: 293, startPoint y: 242, endPoint x: 1091, endPoint y: 7, distance: 831.5
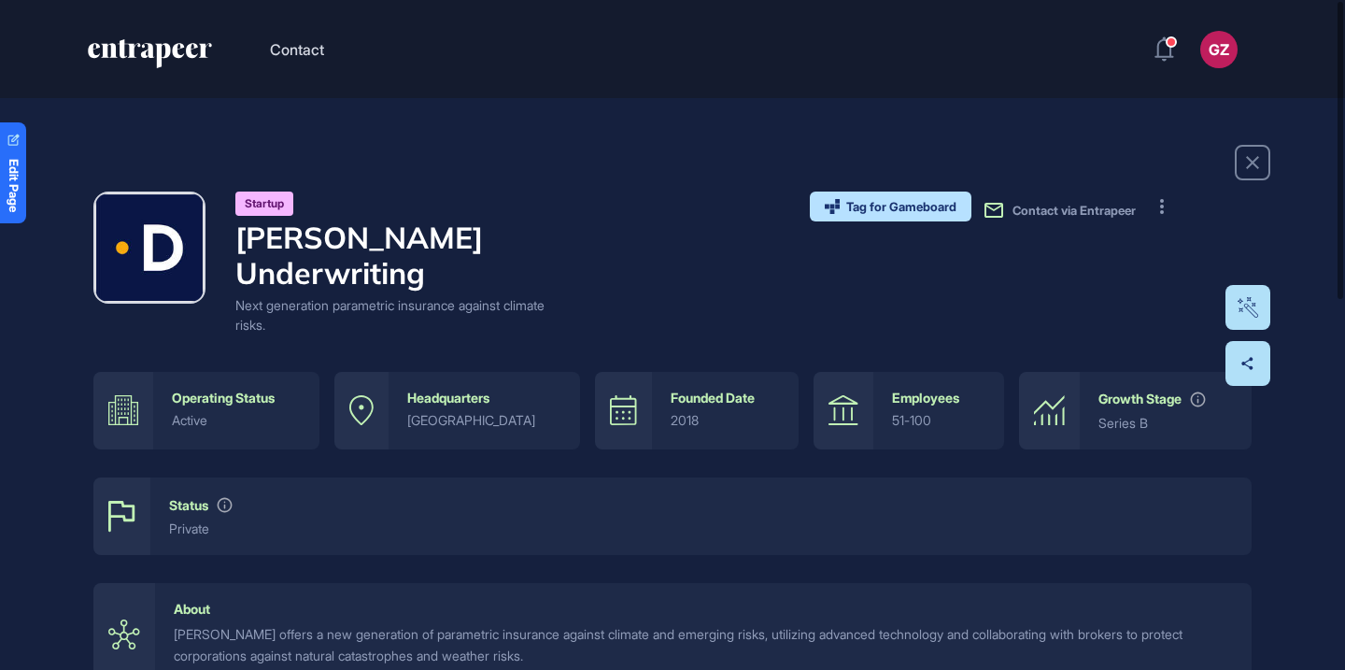
click at [309, 240] on h4 "[PERSON_NAME] Underwriting" at bounding box center [394, 255] width 318 height 72
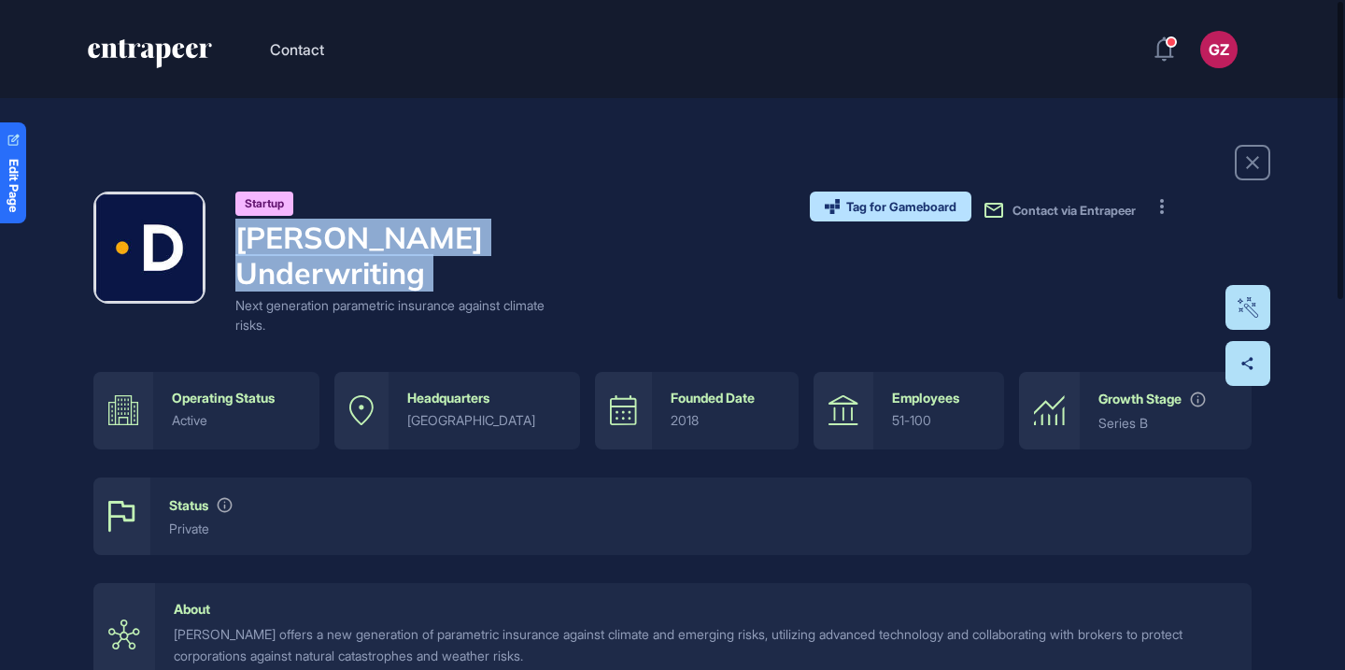
click at [309, 240] on h4 "[PERSON_NAME] Underwriting" at bounding box center [394, 255] width 318 height 72
copy h4 "[PERSON_NAME] Underwriting"
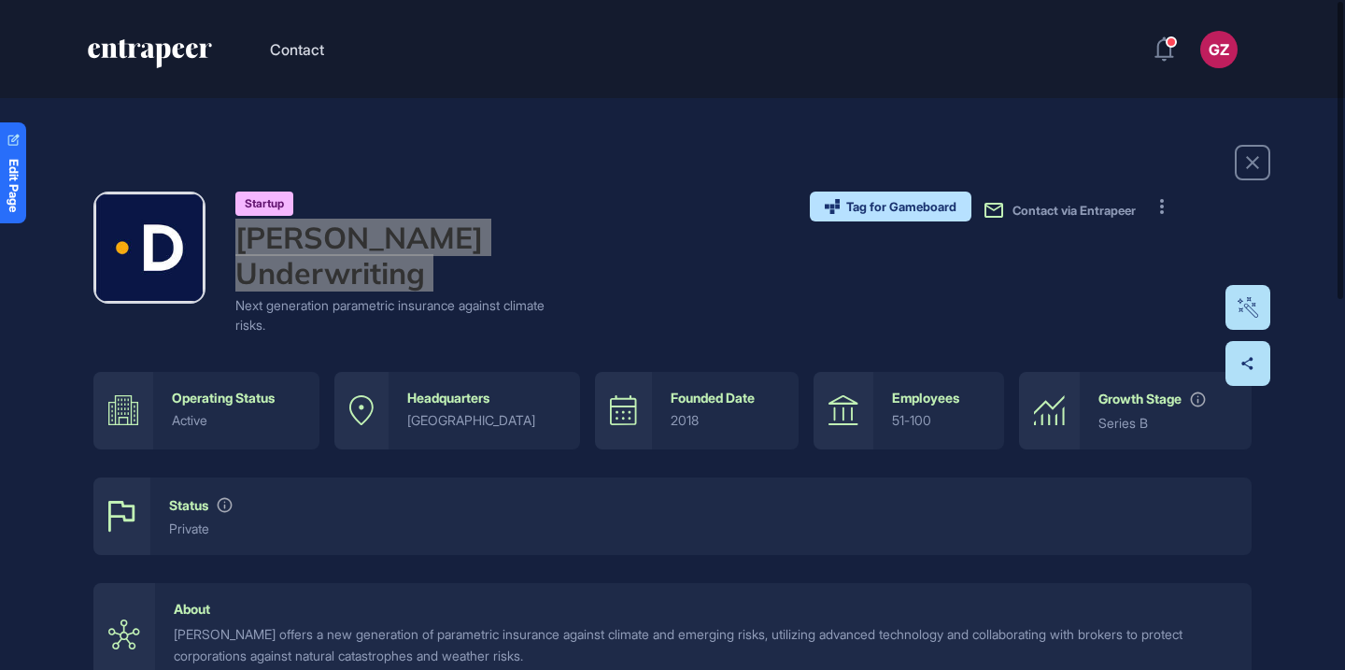
drag, startPoint x: 309, startPoint y: 240, endPoint x: 877, endPoint y: 0, distance: 616.4
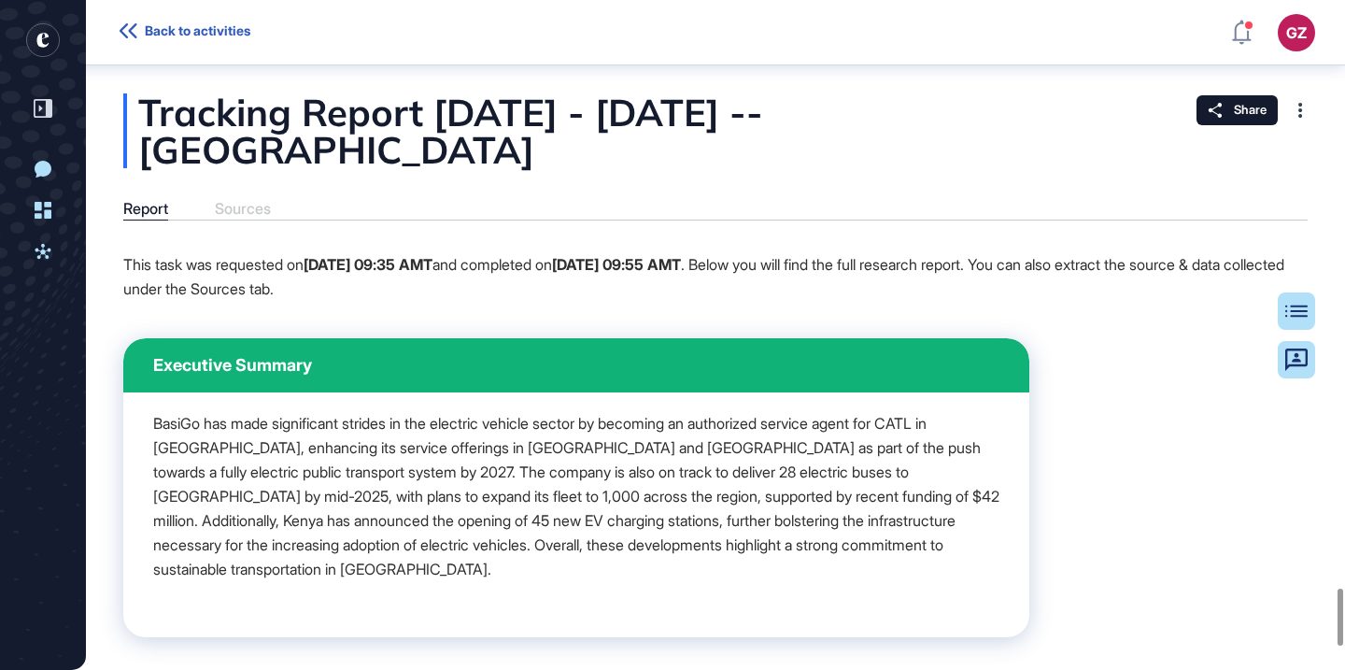
scroll to position [110, 0]
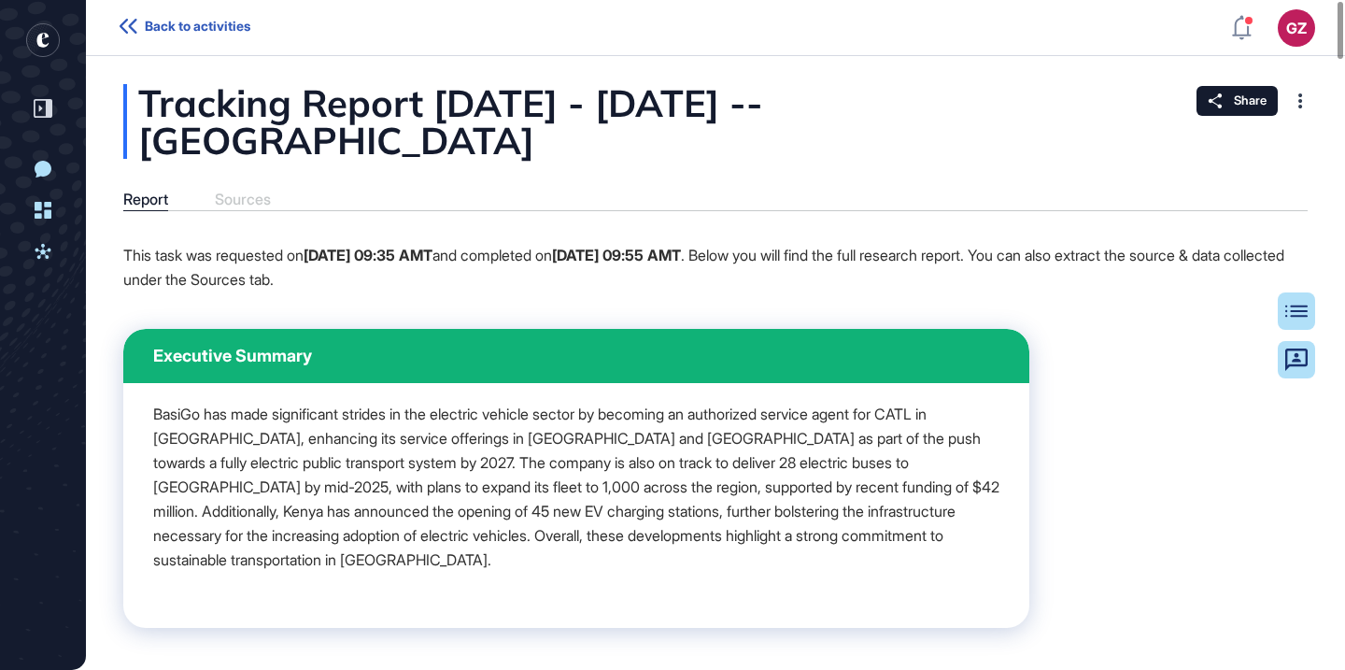
click at [197, 142] on div "Tracking Report [DATE] - [DATE] -- [GEOGRAPHIC_DATA]" at bounding box center [715, 121] width 1184 height 75
copy div "BasiGo"
drag, startPoint x: 197, startPoint y: 142, endPoint x: 946, endPoint y: 2, distance: 762.0
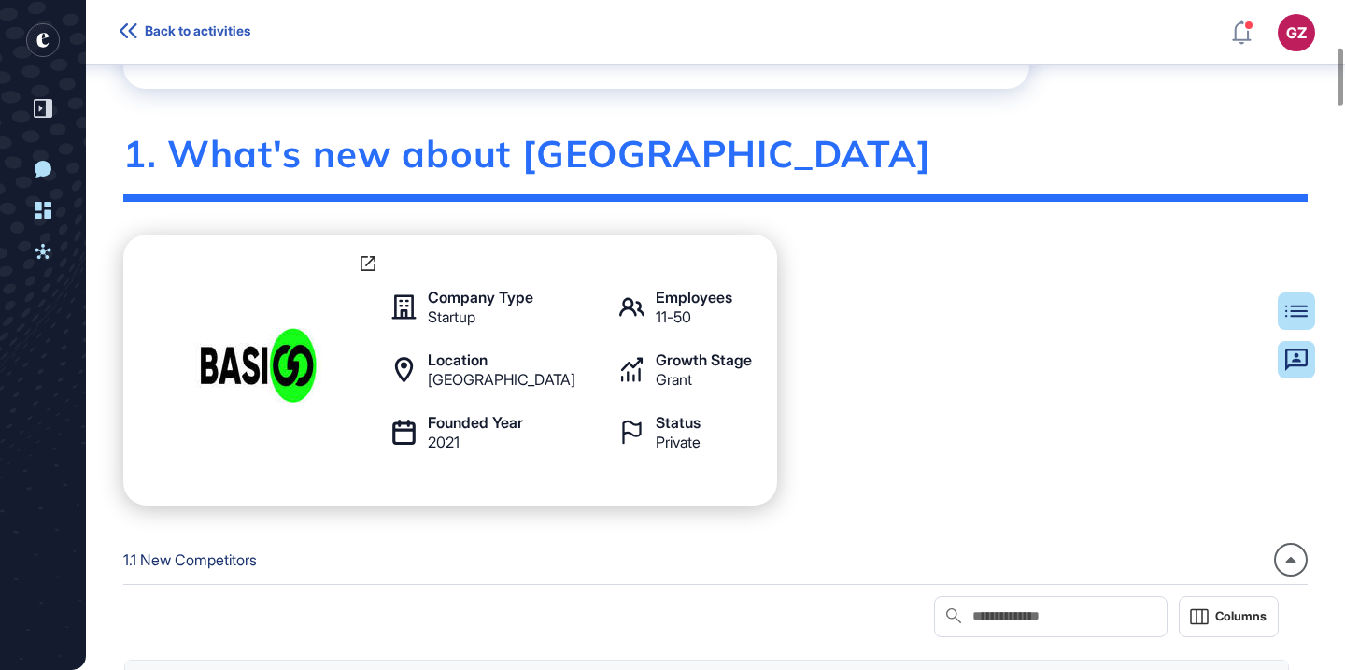
scroll to position [548, 0]
click at [283, 355] on img at bounding box center [258, 369] width 159 height 159
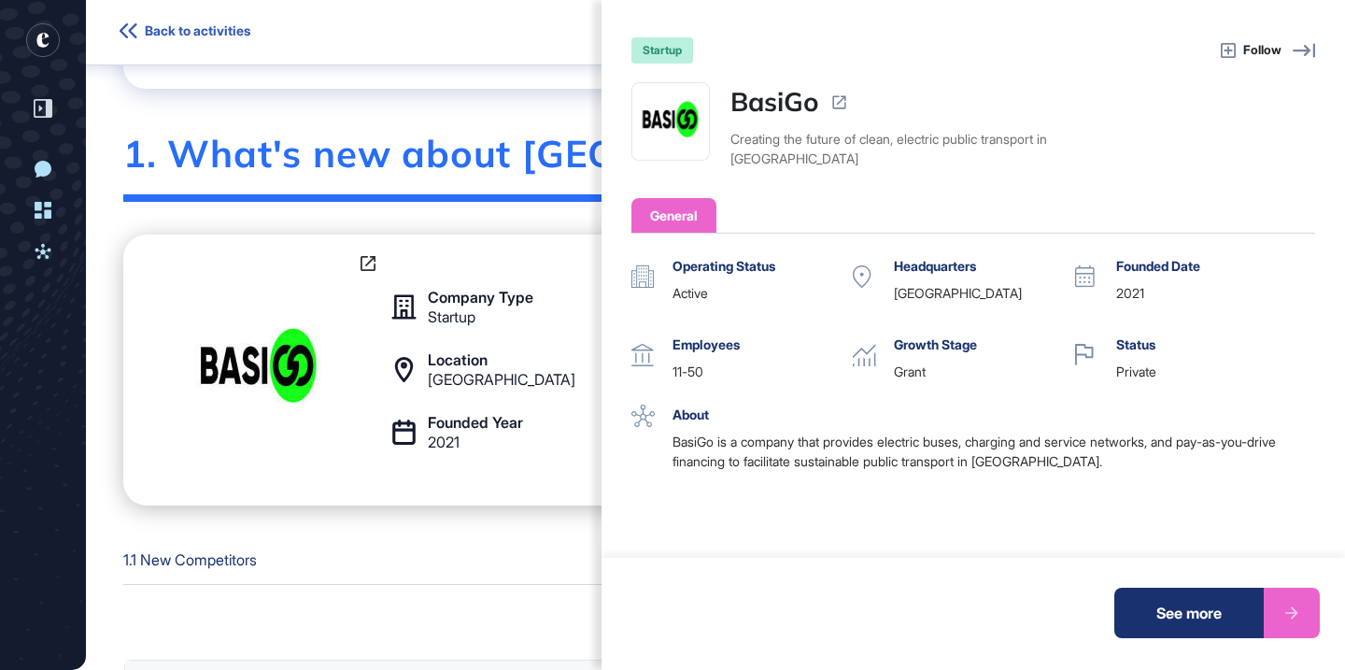
click at [774, 103] on link "BasiGo" at bounding box center [774, 101] width 89 height 39
click at [496, 92] on div "startup Follow BasiGo Creating the future of clean, electric public transport i…" at bounding box center [672, 335] width 1345 height 670
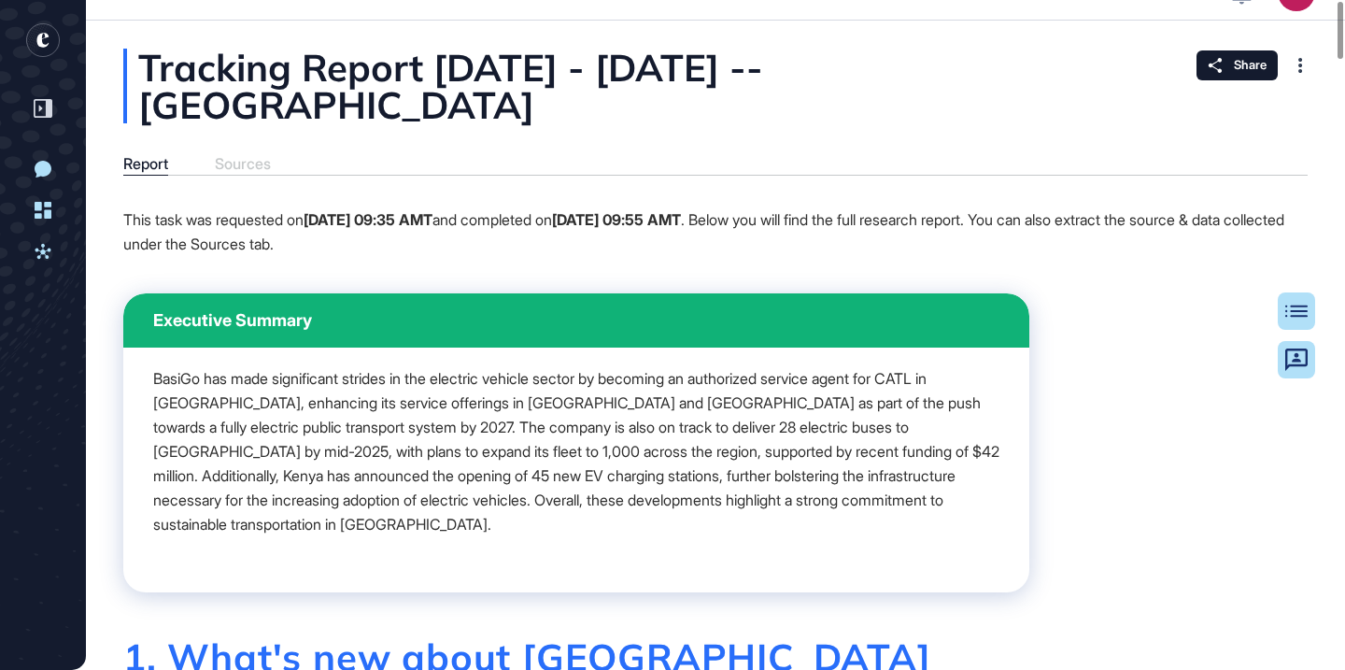
scroll to position [0, 0]
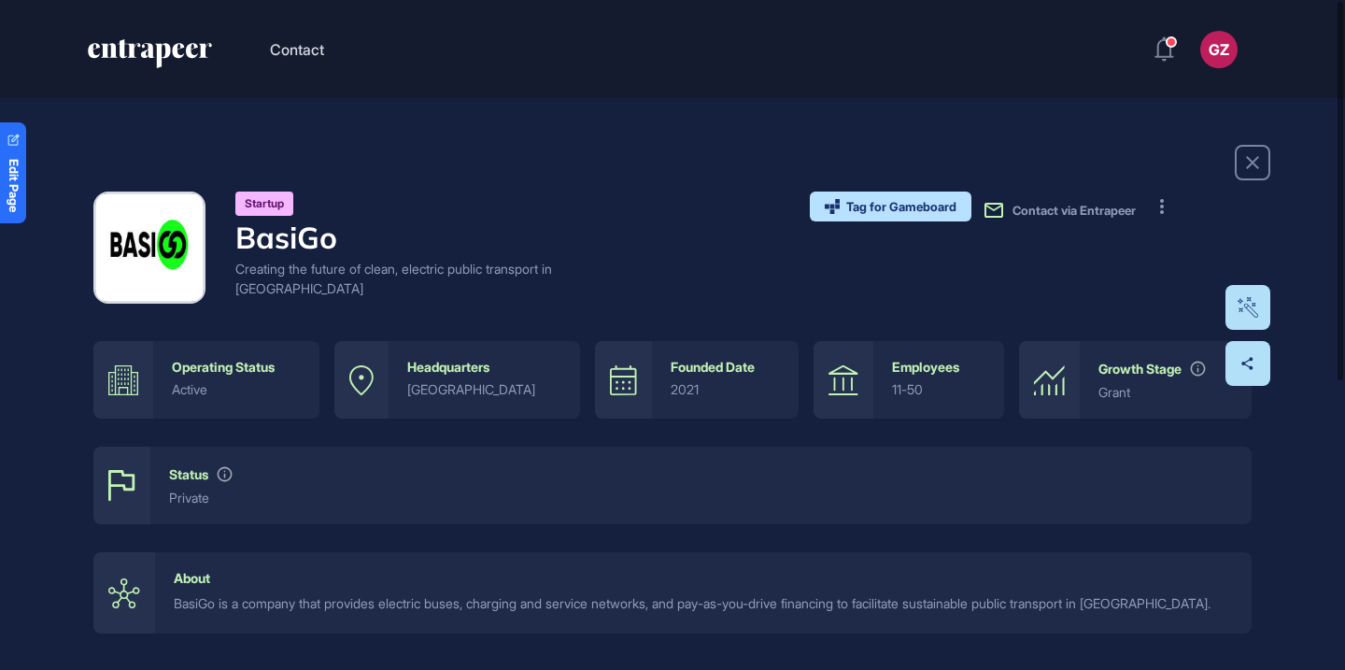
click at [614, 126] on div "Startup BasiGo Creating the future of clean, electric public transport in [GEOG…" at bounding box center [672, 389] width 1345 height 582
